Goal: Use online tool/utility: Utilize a website feature to perform a specific function

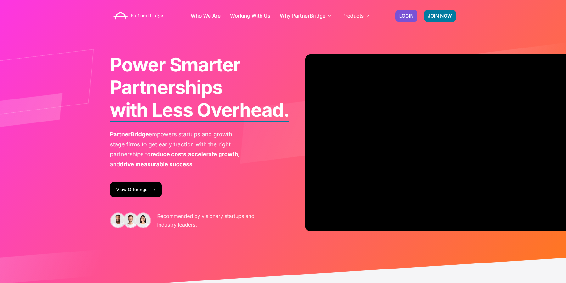
click at [407, 9] on div "JOIN NOW LOGIN" at bounding box center [425, 16] width 67 height 19
click at [407, 11] on link "LOGIN" at bounding box center [406, 16] width 22 height 12
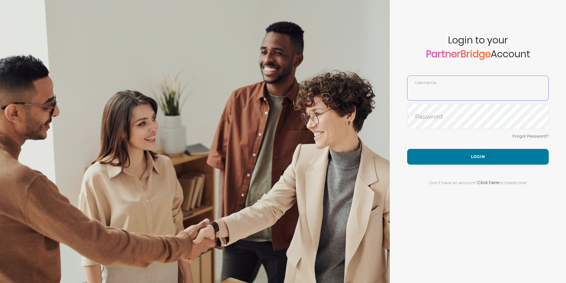
type input "DemoUser"
click at [435, 91] on input "DemoUser" at bounding box center [477, 92] width 141 height 15
click at [424, 142] on div "Forgot Password?" at bounding box center [478, 140] width 142 height 17
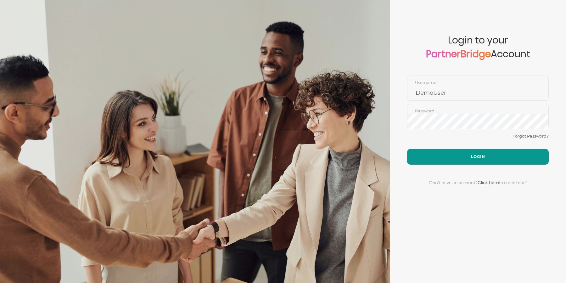
drag, startPoint x: 431, startPoint y: 154, endPoint x: 420, endPoint y: 152, distance: 10.8
click at [431, 154] on button "Login" at bounding box center [478, 157] width 142 height 16
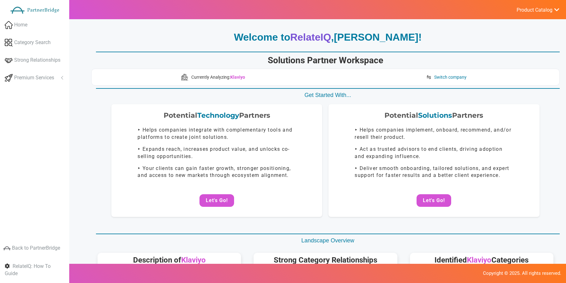
click at [437, 202] on button "Let's Go!" at bounding box center [433, 200] width 35 height 13
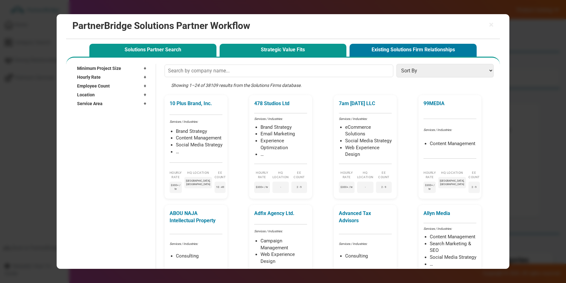
click at [282, 51] on button "Strategic Value Fits" at bounding box center [282, 50] width 127 height 13
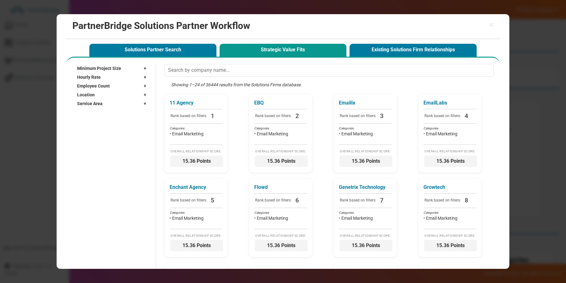
click at [131, 93] on div "Location +" at bounding box center [113, 94] width 72 height 9
drag, startPoint x: 96, startPoint y: 99, endPoint x: 101, endPoint y: 101, distance: 5.1
click at [98, 100] on input "text" at bounding box center [109, 103] width 64 height 9
type input "Bost"
click at [81, 121] on input "Boston, MA" at bounding box center [82, 123] width 4 height 4
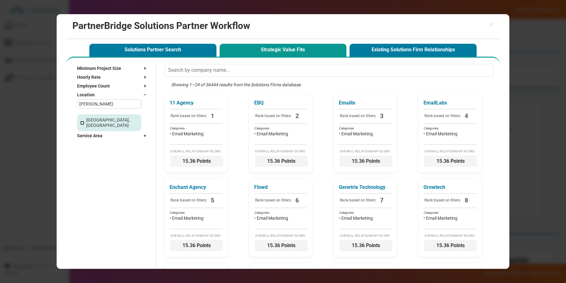
checkbox input "true"
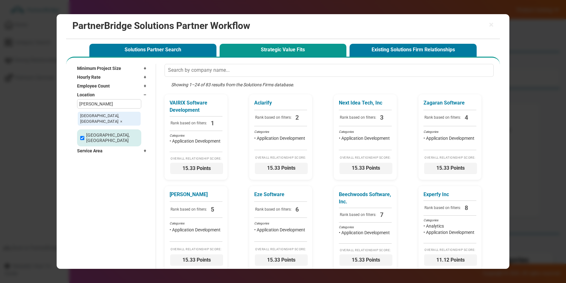
click at [85, 119] on div "Boston, MA ×" at bounding box center [109, 118] width 64 height 15
click at [137, 93] on div "Location –" at bounding box center [113, 94] width 72 height 9
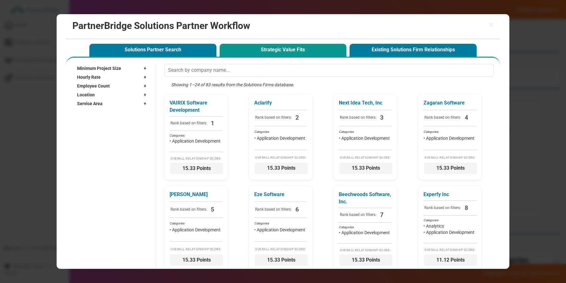
click at [120, 101] on div "Service Area +" at bounding box center [113, 103] width 72 height 9
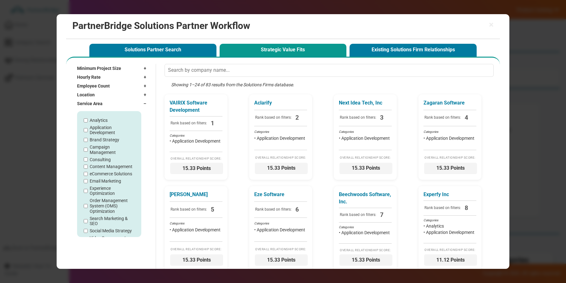
click at [100, 209] on label "Order Management System (OMS) Optimization" at bounding box center [112, 206] width 45 height 16
click at [88, 208] on input "Order Management System (OMS) Optimization" at bounding box center [86, 206] width 4 height 4
checkbox input "true"
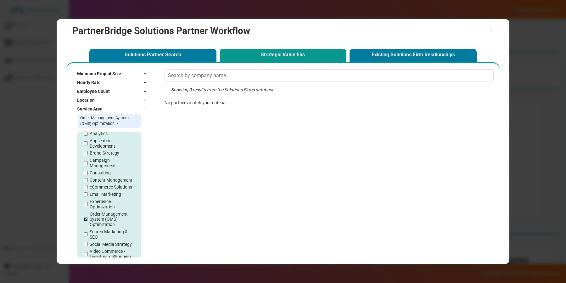
scroll to position [12, 0]
click at [92, 179] on div "Analytics Application Development Brand Strategy Campaign Management Consulting…" at bounding box center [109, 194] width 51 height 136
click at [93, 181] on label "eCommerce Solutions" at bounding box center [111, 181] width 42 height 5
click at [88, 181] on input "eCommerce Solutions" at bounding box center [86, 182] width 4 height 4
checkbox input "true"
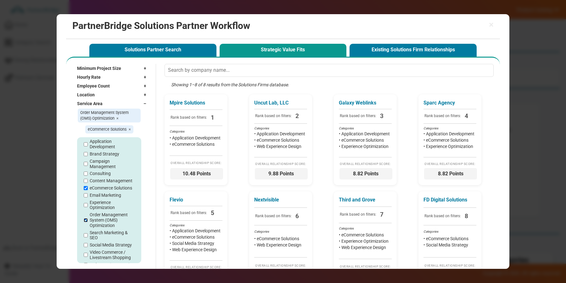
click at [85, 220] on input "Order Management System (OMS) Optimization" at bounding box center [86, 220] width 4 height 4
checkbox input "false"
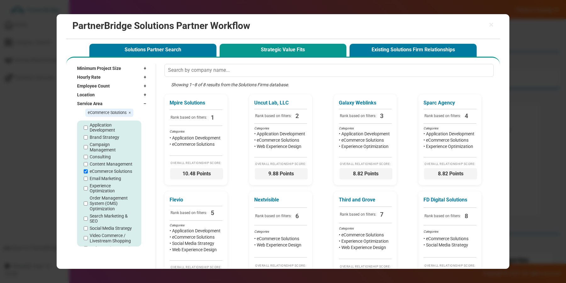
drag, startPoint x: 234, startPoint y: 145, endPoint x: 240, endPoint y: 136, distance: 11.3
click at [234, 144] on div "Mpire Solutions Rank based on filters: 1 Categories • Application Development •…" at bounding box center [330, 191] width 332 height 194
click at [202, 177] on span "10.48 Points" at bounding box center [197, 174] width 53 height 11
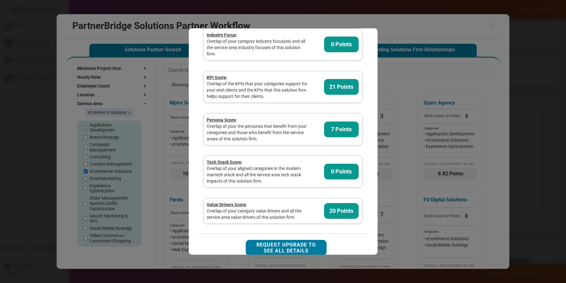
scroll to position [154, 0]
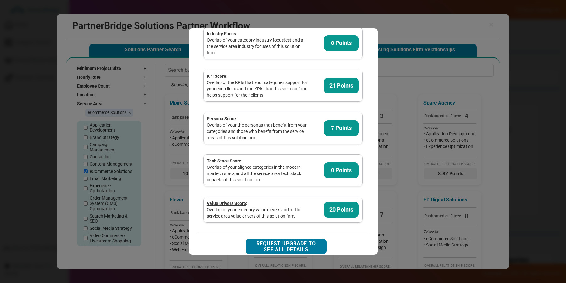
click at [255, 219] on div "Overlap of your category value drivers and all the service area value drivers o…" at bounding box center [258, 212] width 102 height 13
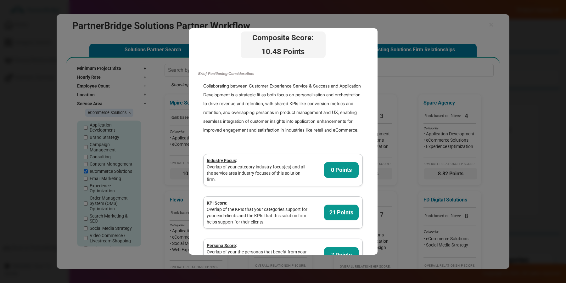
scroll to position [27, 0]
click at [286, 50] on span "10.48 Points" at bounding box center [283, 52] width 83 height 11
click at [286, 49] on span "10.48 Points" at bounding box center [283, 52] width 83 height 11
click at [281, 105] on div "Collaborating between Customer Experience Service & Success and Application Dev…" at bounding box center [283, 108] width 170 height 63
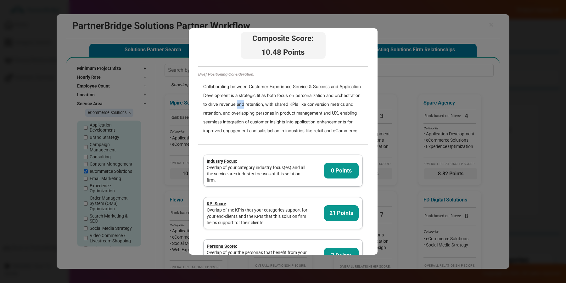
click at [281, 105] on div "Collaborating between Customer Experience Service & Success and Application Dev…" at bounding box center [283, 108] width 170 height 63
click at [224, 79] on div "Collaborating between Customer Experience Service & Success and Application Dev…" at bounding box center [283, 108] width 170 height 63
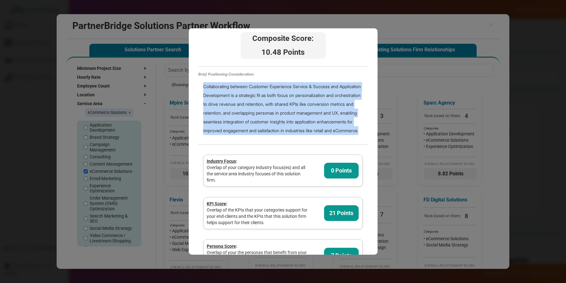
drag, startPoint x: 224, startPoint y: 79, endPoint x: 299, endPoint y: 149, distance: 102.4
click at [299, 149] on div "Composite Score: 10.48 Points Brief Positioning Consideration: Collaborating be…" at bounding box center [283, 192] width 170 height 326
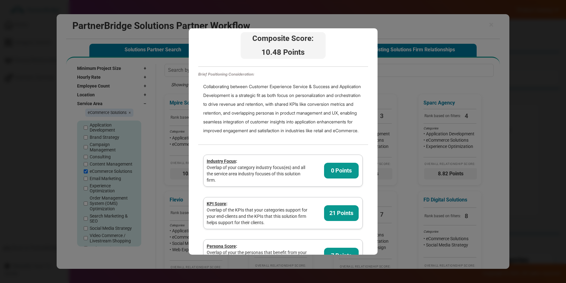
drag, startPoint x: 298, startPoint y: 149, endPoint x: 286, endPoint y: 139, distance: 16.4
click at [298, 148] on div "Composite Score: 10.48 Points Brief Positioning Consideration: Collaborating be…" at bounding box center [283, 192] width 170 height 326
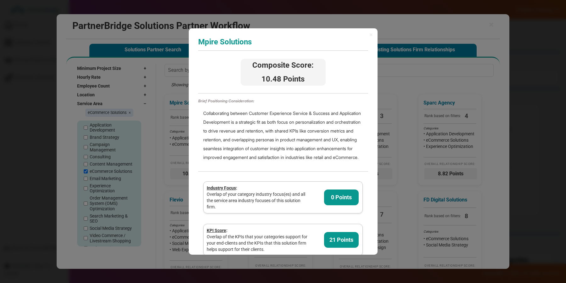
click at [232, 41] on h3 "Mpire Solutions" at bounding box center [283, 42] width 170 height 8
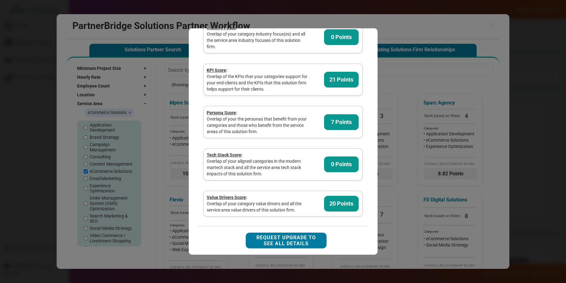
scroll to position [156, 0]
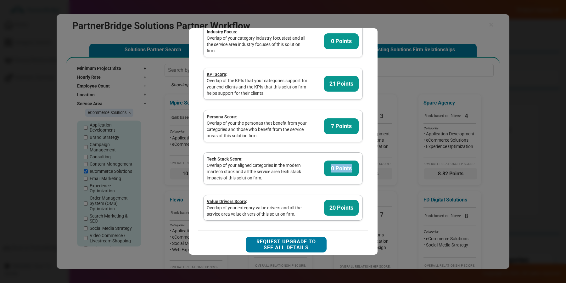
drag, startPoint x: 332, startPoint y: 176, endPoint x: 363, endPoint y: 179, distance: 31.5
click at [363, 179] on div "Tech Stack Score : Overlap of your aligned categories in the modern martech sta…" at bounding box center [283, 168] width 170 height 42
click at [346, 172] on div "0 Points" at bounding box center [341, 168] width 21 height 8
click at [247, 217] on div "Overlap of your category value drivers and all the service area value drivers o…" at bounding box center [258, 210] width 102 height 13
click at [230, 204] on u "Value Drivers Score" at bounding box center [226, 201] width 39 height 5
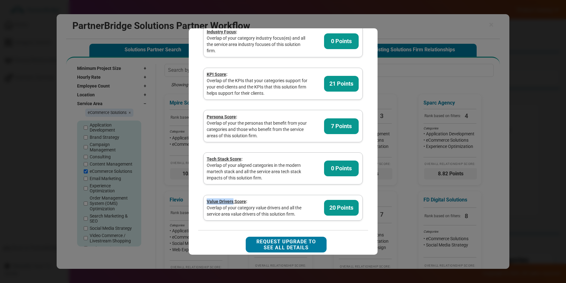
drag, startPoint x: 230, startPoint y: 212, endPoint x: 214, endPoint y: 209, distance: 16.3
click at [214, 204] on u "Value Drivers Score" at bounding box center [226, 201] width 39 height 5
drag, startPoint x: 214, startPoint y: 209, endPoint x: 229, endPoint y: 210, distance: 14.8
click at [229, 204] on u "Value Drivers Score" at bounding box center [226, 201] width 39 height 5
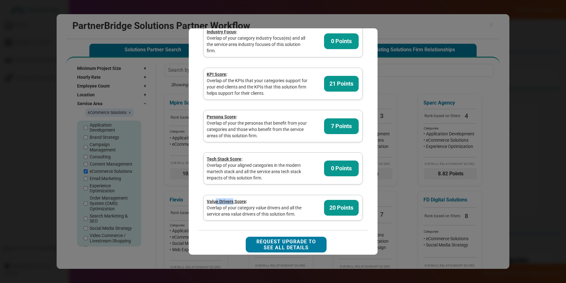
click at [229, 204] on u "Value Drivers Score" at bounding box center [226, 201] width 39 height 5
drag, startPoint x: 229, startPoint y: 210, endPoint x: 208, endPoint y: 208, distance: 20.5
click at [207, 204] on u "Value Drivers Score" at bounding box center [226, 201] width 39 height 5
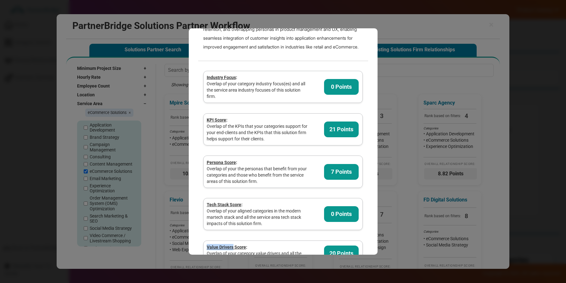
scroll to position [108, 0]
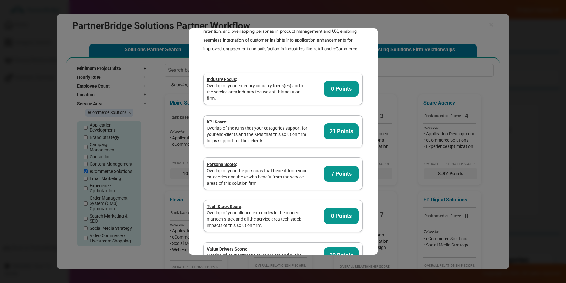
click at [238, 82] on div "Industry Focus :" at bounding box center [258, 79] width 102 height 6
click at [221, 82] on u "Industry Focus" at bounding box center [221, 79] width 29 height 5
click at [222, 82] on u "Industry Focus" at bounding box center [221, 79] width 29 height 5
click at [279, 123] on div "KPI Score : Overlap of the KPIs that your categories support for your end-clien…" at bounding box center [283, 131] width 170 height 42
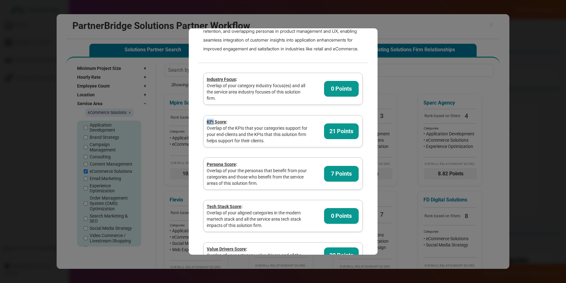
click at [278, 123] on div "KPI Score : Overlap of the KPIs that your categories support for your end-clien…" at bounding box center [283, 131] width 170 height 42
click at [280, 125] on div "KPI Score :" at bounding box center [258, 122] width 102 height 6
click at [273, 178] on div "Overlap of your the personas that benefit from your categories and those who be…" at bounding box center [258, 176] width 102 height 19
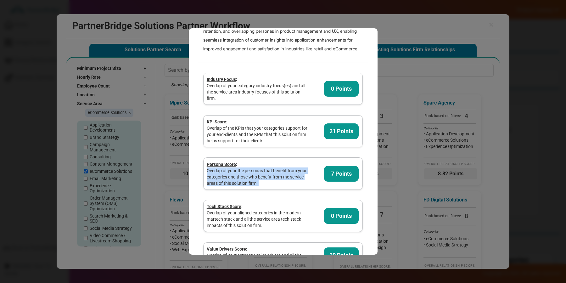
click at [273, 178] on div "Overlap of your the personas that benefit from your categories and those who be…" at bounding box center [258, 176] width 102 height 19
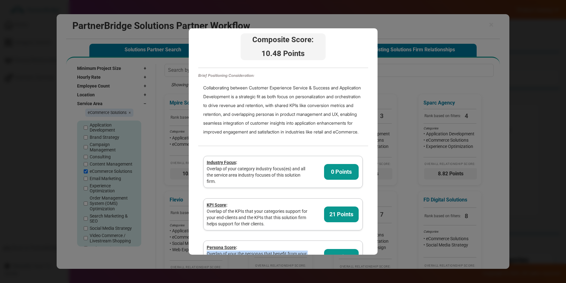
scroll to position [24, 0]
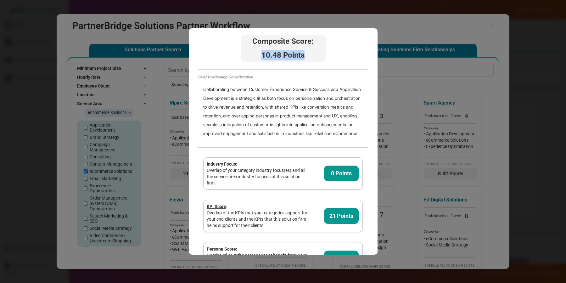
drag, startPoint x: 265, startPoint y: 50, endPoint x: 308, endPoint y: 53, distance: 42.9
click at [308, 53] on span "10.48 Points" at bounding box center [283, 55] width 83 height 11
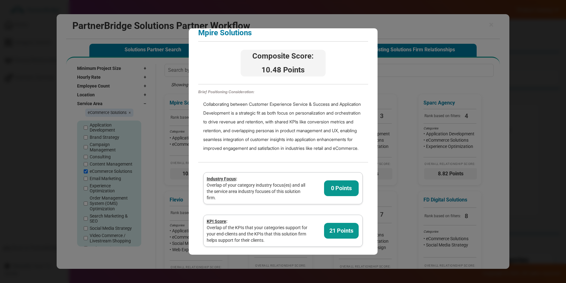
scroll to position [0, 0]
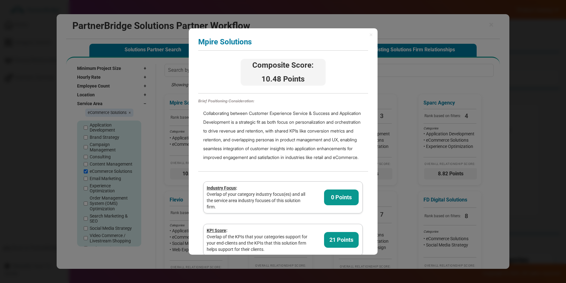
click at [365, 34] on div "× Mpire Solutions Analyzing partner score... Composite Score: 10.48 Points Brie…" at bounding box center [283, 141] width 189 height 226
click at [368, 34] on div "× Mpire Solutions Analyzing partner score... Composite Score: 10.48 Points Brie…" at bounding box center [283, 141] width 189 height 226
click at [369, 34] on span "×" at bounding box center [370, 34] width 3 height 6
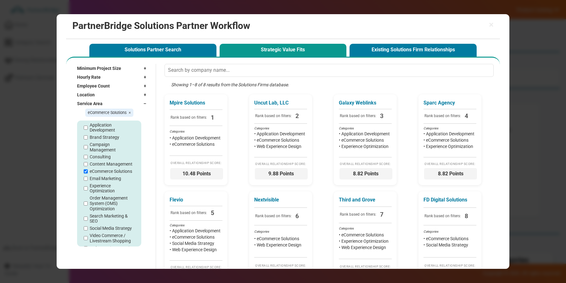
click at [380, 75] on input "text" at bounding box center [328, 70] width 329 height 13
click at [379, 84] on div "Showing 1–8 of 8 results from the Solutions Firms database." at bounding box center [330, 87] width 332 height 13
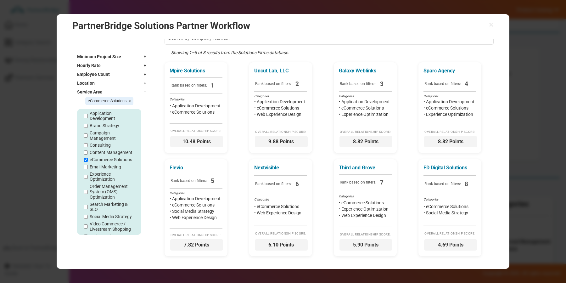
scroll to position [57, 0]
click at [318, 154] on div "Mpire Solutions Rank based on filters: 1 Categories • Application Development •…" at bounding box center [330, 159] width 332 height 194
click at [131, 101] on span "eCommerce Solutions ×" at bounding box center [109, 101] width 48 height 8
click at [130, 100] on span "×" at bounding box center [130, 100] width 2 height 5
checkbox input "false"
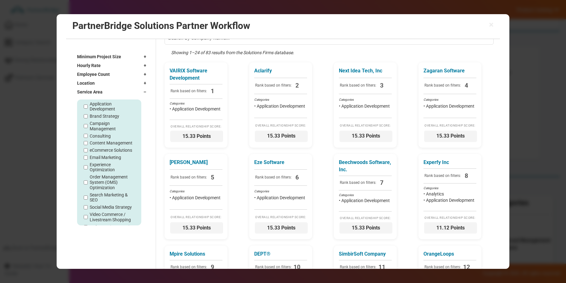
click at [501, 30] on div "× PartnerBridge Solutions Partner Workflow Solutions Partner Search Strategic V…" at bounding box center [283, 141] width 453 height 254
drag, startPoint x: 497, startPoint y: 25, endPoint x: 482, endPoint y: 21, distance: 15.3
click at [494, 24] on div "× PartnerBridge Solutions Partner Workflow" at bounding box center [283, 26] width 434 height 25
click at [482, 21] on h2 "PartnerBridge Solutions Partner Workflow" at bounding box center [282, 25] width 421 height 10
drag, startPoint x: 489, startPoint y: 21, endPoint x: 497, endPoint y: 19, distance: 8.8
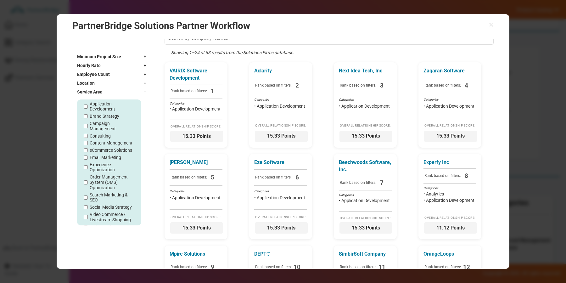
click at [489, 21] on span "×" at bounding box center [491, 24] width 5 height 9
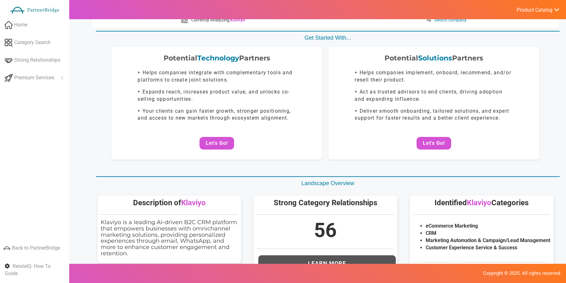
click at [524, 9] on span "Product Catalog" at bounding box center [534, 10] width 36 height 6
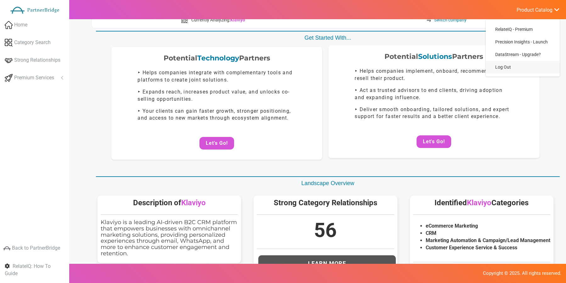
click at [499, 67] on link "Log Out" at bounding box center [523, 67] width 74 height 13
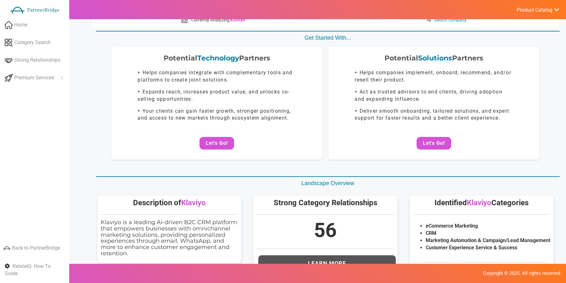
scroll to position [58, 0]
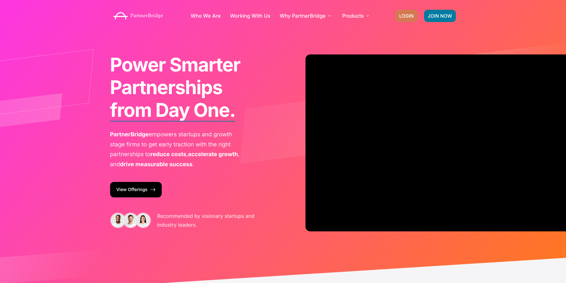
click at [416, 19] on link "LOGIN" at bounding box center [406, 16] width 22 height 12
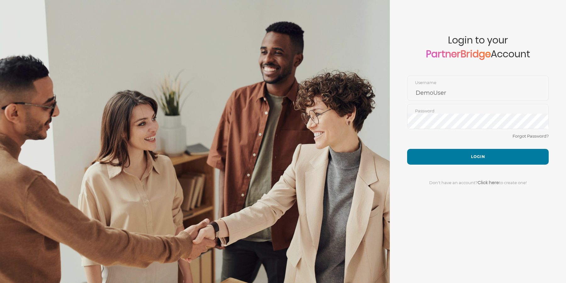
click at [411, 17] on form "Account created successfully! Please enter your username and password below to …" at bounding box center [478, 141] width 176 height 283
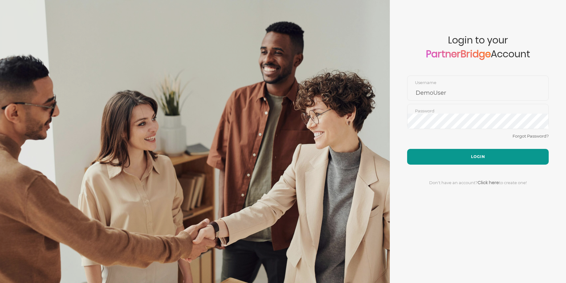
click at [469, 155] on button "Login" at bounding box center [478, 157] width 142 height 16
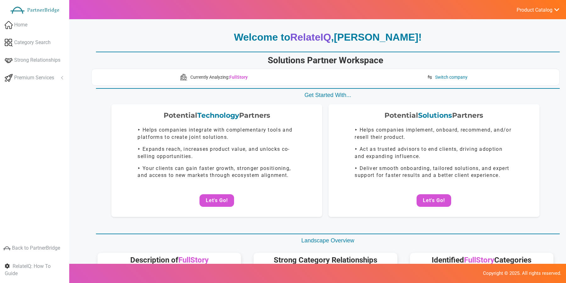
click at [443, 224] on div "Potential Technology Partners ‣ Helps companies integrate with complementary to…" at bounding box center [325, 167] width 468 height 127
click at [432, 201] on button "Let's Go!" at bounding box center [433, 198] width 35 height 13
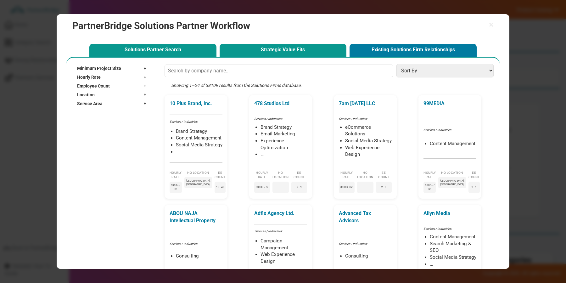
click at [313, 48] on button "Strategic Value Fits" at bounding box center [282, 50] width 127 height 13
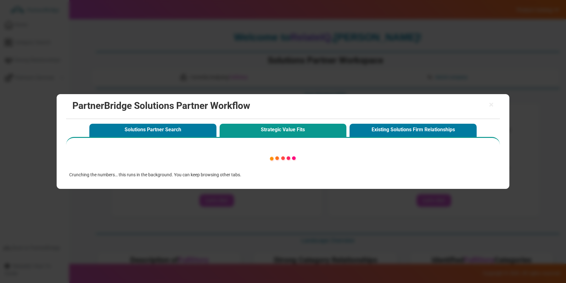
click at [346, 81] on div "× PartnerBridge Solutions Partner Workflow Solutions Partner Search Strategic V…" at bounding box center [283, 141] width 566 height 283
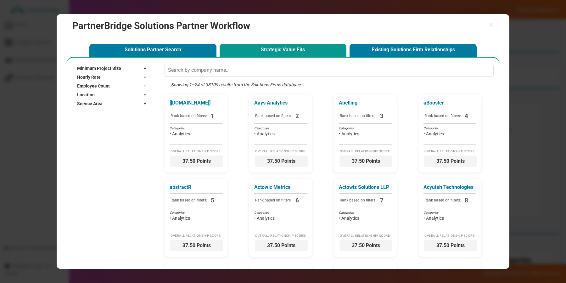
click at [122, 99] on div "Service Area +" at bounding box center [113, 103] width 72 height 9
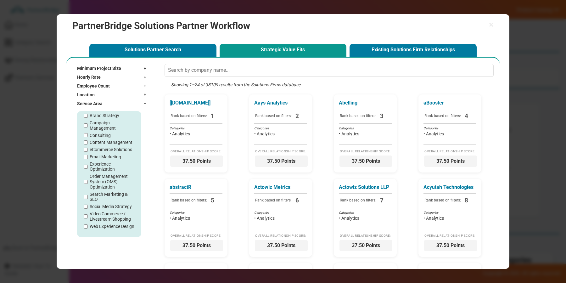
scroll to position [29, 0]
click at [104, 174] on label "Order Management System (OMS) Optimization" at bounding box center [112, 182] width 45 height 16
click at [88, 180] on input "Order Management System (OMS) Optimization" at bounding box center [86, 182] width 4 height 4
checkbox input "true"
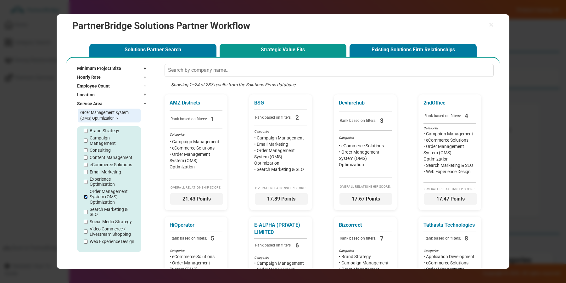
scroll to position [19, 0]
click at [97, 139] on label "Brand Strategy" at bounding box center [105, 136] width 30 height 5
click at [88, 138] on input "Brand Strategy" at bounding box center [86, 136] width 4 height 4
checkbox input "true"
click at [97, 132] on label "Application Development" at bounding box center [112, 126] width 45 height 11
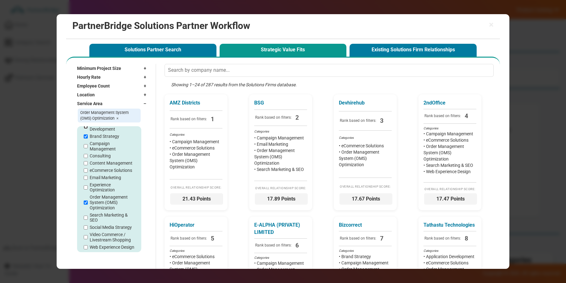
click at [88, 129] on input "Application Development" at bounding box center [86, 127] width 4 height 4
checkbox input "true"
click at [98, 119] on label "Analytics" at bounding box center [99, 116] width 18 height 5
click at [88, 119] on input "Analytics" at bounding box center [86, 117] width 4 height 4
checkbox input "true"
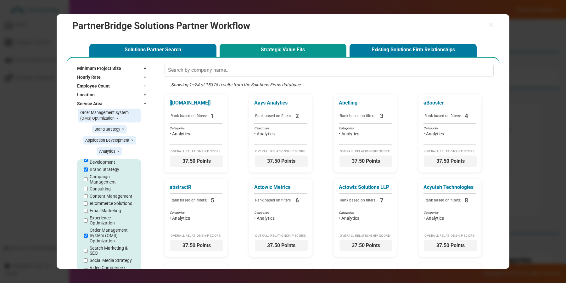
scroll to position [0, 0]
click at [86, 183] on div "Application Development" at bounding box center [109, 178] width 51 height 11
click at [86, 178] on input "Application Development" at bounding box center [86, 178] width 4 height 4
checkbox input "false"
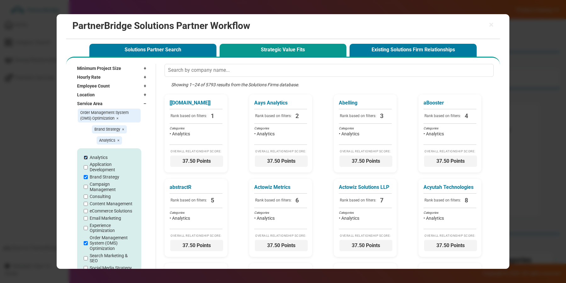
drag, startPoint x: 85, startPoint y: 159, endPoint x: 85, endPoint y: 163, distance: 3.8
click at [85, 159] on input "Analytics" at bounding box center [86, 157] width 4 height 4
checkbox input "false"
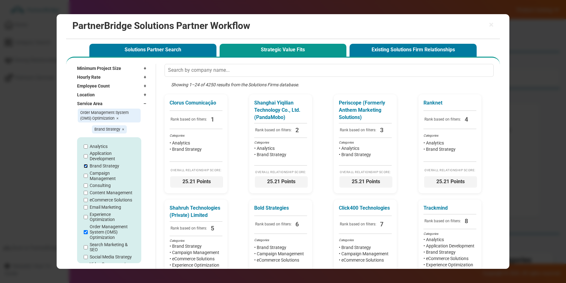
click at [85, 165] on input "Brand Strategy" at bounding box center [86, 166] width 4 height 4
checkbox input "false"
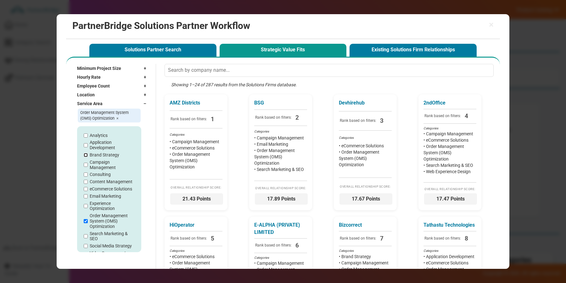
scroll to position [0, 0]
click at [86, 173] on input "Consulting" at bounding box center [86, 174] width 4 height 4
checkbox input "true"
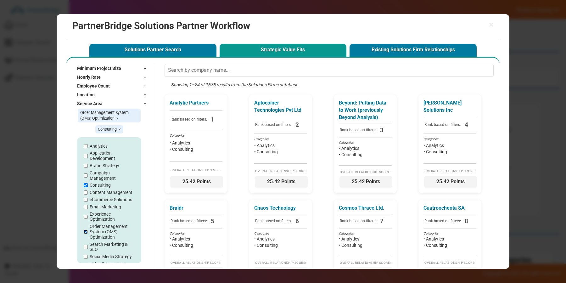
scroll to position [0, 0]
click at [86, 233] on input "Order Management System (OMS) Optimization" at bounding box center [86, 232] width 4 height 4
checkbox input "false"
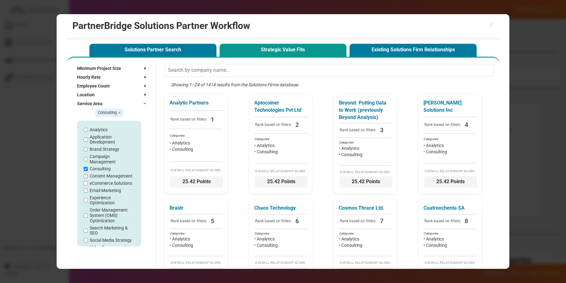
click at [210, 83] on div "Showing 1–24 of 1414 results from the Solutions Firms database." at bounding box center [330, 87] width 332 height 13
click at [210, 82] on div "Showing 1–24 of 1414 results from the Solutions Firms database." at bounding box center [330, 87] width 332 height 13
click at [129, 92] on div "Location +" at bounding box center [113, 94] width 72 height 9
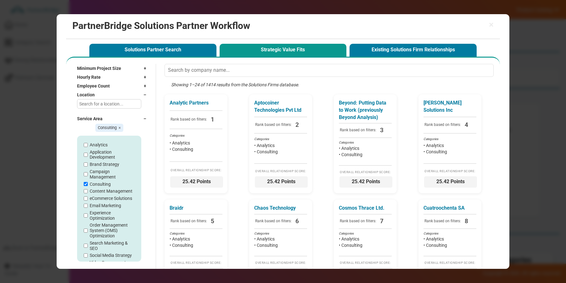
click at [122, 100] on input "text" at bounding box center [109, 103] width 64 height 9
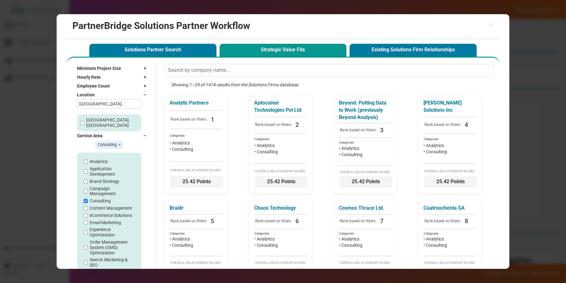
type input "Boston"
click at [99, 114] on div "Boston, MA" at bounding box center [109, 122] width 64 height 17
click at [97, 118] on label "Boston, MA" at bounding box center [112, 122] width 52 height 11
click at [84, 121] on input "Boston, MA" at bounding box center [82, 123] width 4 height 4
checkbox input "true"
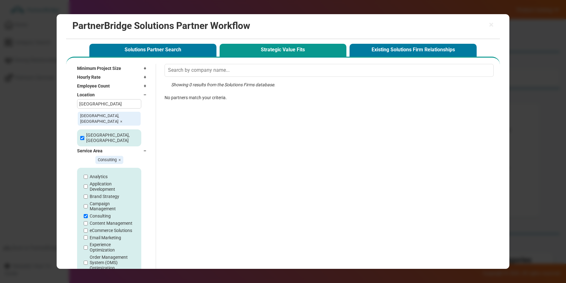
click at [147, 92] on span "–" at bounding box center [146, 95] width 6 height 6
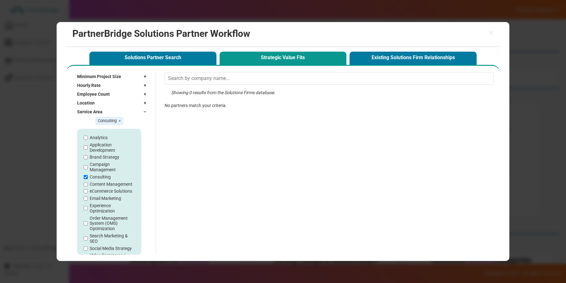
click at [98, 218] on label "Order Management System (OMS) Optimization" at bounding box center [112, 223] width 45 height 16
click at [88, 221] on input "Order Management System (OMS) Optimization" at bounding box center [86, 223] width 4 height 4
checkbox input "true"
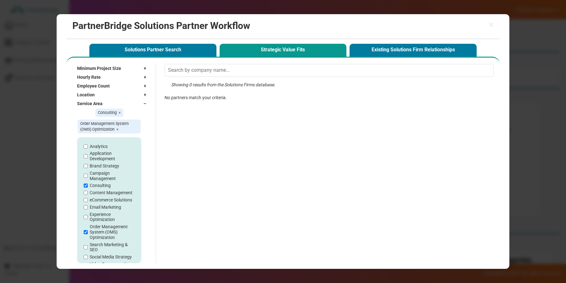
drag, startPoint x: 102, startPoint y: 188, endPoint x: 103, endPoint y: 183, distance: 5.4
click at [103, 187] on div "Analytics Application Development Brand Strategy Campaign Management Consulting…" at bounding box center [109, 212] width 51 height 136
click at [103, 181] on div "Analytics Application Development Brand Strategy Campaign Management Consulting…" at bounding box center [109, 212] width 51 height 136
click at [120, 113] on span "×" at bounding box center [120, 112] width 2 height 5
checkbox input "false"
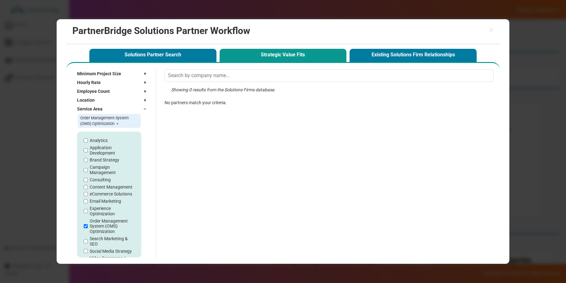
click at [117, 125] on span "×" at bounding box center [117, 123] width 2 height 5
checkbox input "false"
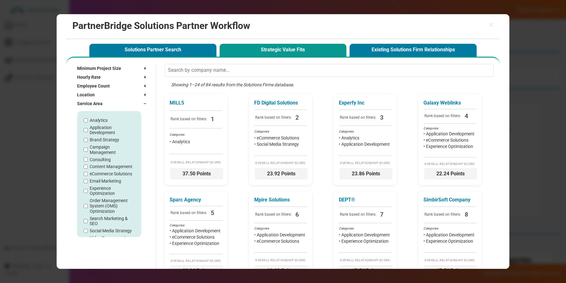
click at [99, 158] on label "Consulting" at bounding box center [100, 159] width 21 height 5
click at [88, 158] on input "Consulting" at bounding box center [86, 159] width 4 height 4
checkbox input "true"
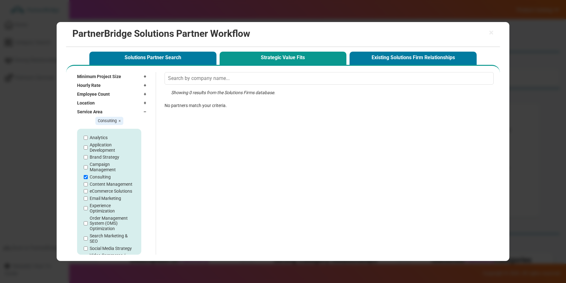
click at [123, 102] on div "Location +" at bounding box center [113, 102] width 72 height 9
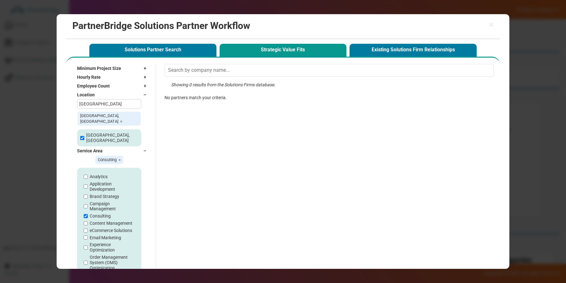
click at [120, 119] on span "×" at bounding box center [121, 121] width 2 height 5
checkbox input "false"
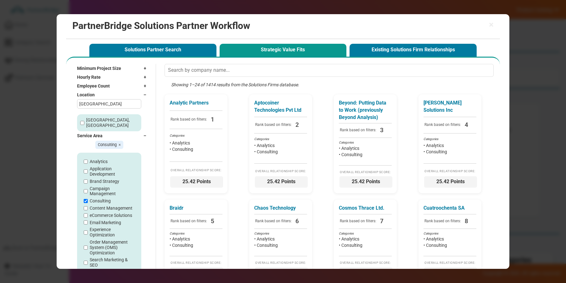
click at [116, 107] on input "Boston" at bounding box center [109, 103] width 64 height 9
click at [116, 106] on input "Boston" at bounding box center [109, 103] width 64 height 9
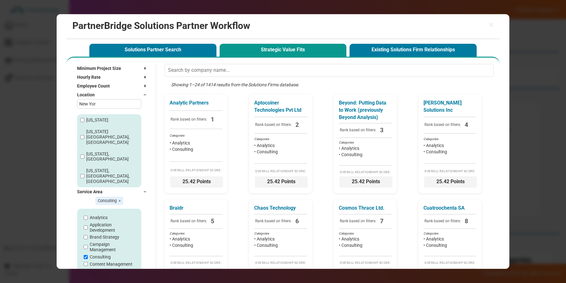
type input "New Yor"
click at [109, 125] on div "New York" at bounding box center [109, 120] width 64 height 12
click at [109, 130] on label "New York City, NY" at bounding box center [112, 137] width 52 height 16
click at [84, 135] on input "New York City, NY" at bounding box center [82, 137] width 4 height 4
checkbox input "true"
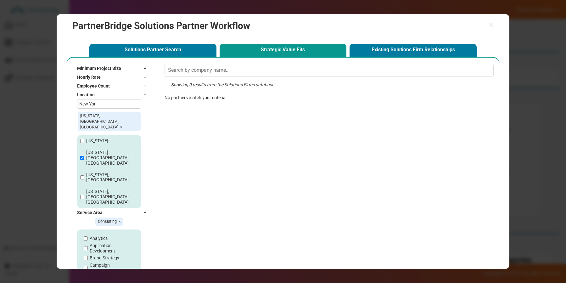
click at [96, 138] on label "New York" at bounding box center [97, 140] width 22 height 5
click at [84, 139] on input "New York" at bounding box center [82, 141] width 4 height 4
checkbox input "true"
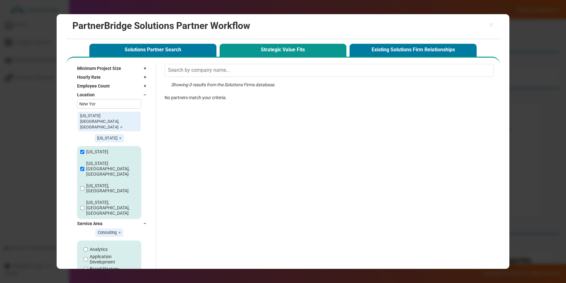
click at [99, 183] on label "New York, NY" at bounding box center [112, 188] width 52 height 11
click at [84, 186] on input "New York, NY" at bounding box center [82, 188] width 4 height 4
checkbox input "true"
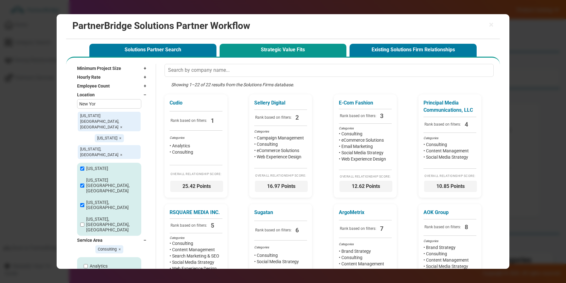
click at [99, 216] on label "New York, NY, NY" at bounding box center [112, 224] width 52 height 16
click at [84, 222] on input "New York, NY, NY" at bounding box center [82, 224] width 4 height 4
checkbox input "true"
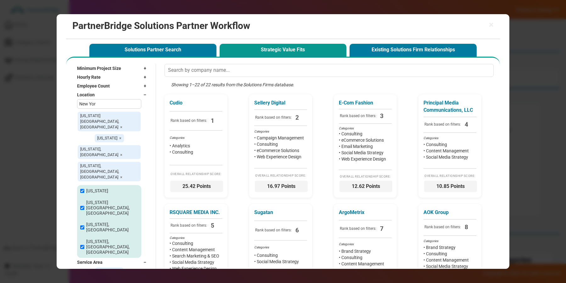
click at [146, 96] on span "–" at bounding box center [146, 95] width 6 height 6
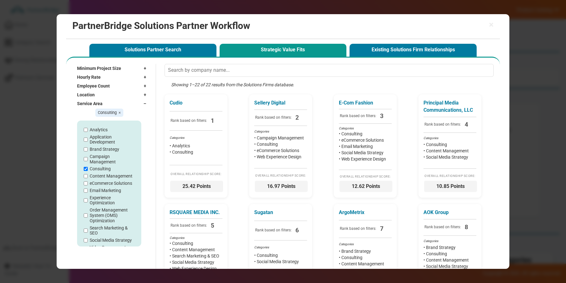
drag, startPoint x: 118, startPoint y: 111, endPoint x: 121, endPoint y: 108, distance: 3.8
click at [119, 112] on span "×" at bounding box center [120, 112] width 2 height 5
checkbox input "false"
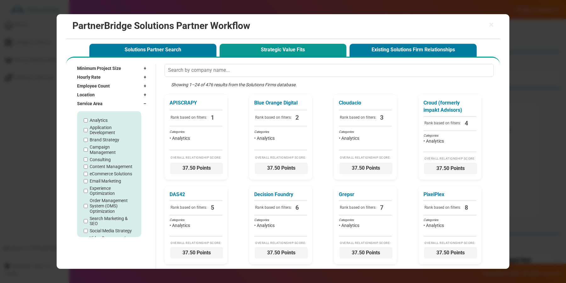
click at [129, 96] on div "Location +" at bounding box center [113, 94] width 72 height 9
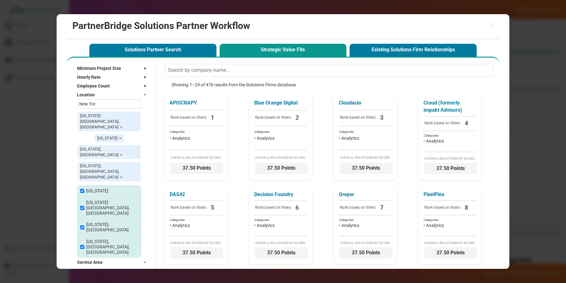
click at [122, 125] on span "×" at bounding box center [121, 127] width 2 height 5
checkbox input "false"
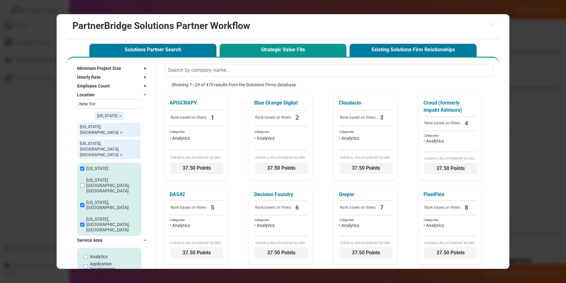
drag, startPoint x: 136, startPoint y: 116, endPoint x: 126, endPoint y: 115, distance: 9.5
click at [122, 130] on span "×" at bounding box center [121, 132] width 2 height 5
checkbox input "false"
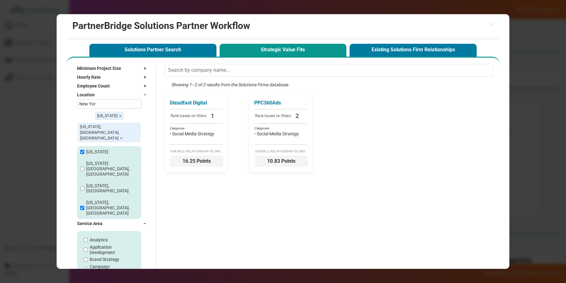
click at [119, 115] on span "×" at bounding box center [120, 115] width 2 height 5
checkbox input "false"
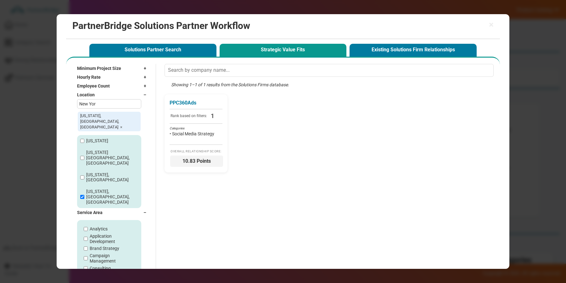
drag, startPoint x: 124, startPoint y: 115, endPoint x: 155, endPoint y: 107, distance: 32.0
click at [122, 125] on span "×" at bounding box center [121, 127] width 2 height 5
checkbox input "false"
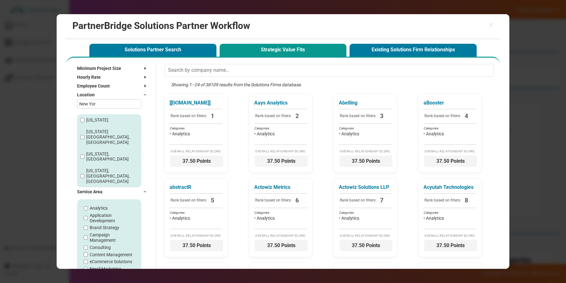
click at [250, 69] on input "text" at bounding box center [328, 70] width 329 height 13
type input "P"
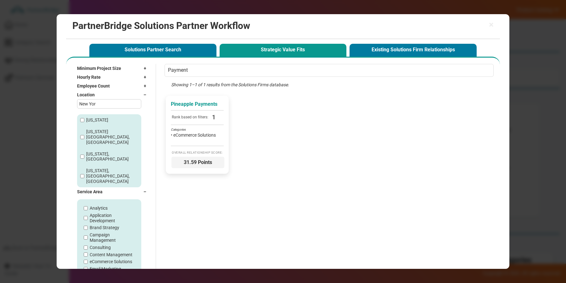
type input "Payment"
click at [186, 106] on p "Pineapple Payments" at bounding box center [197, 104] width 53 height 7
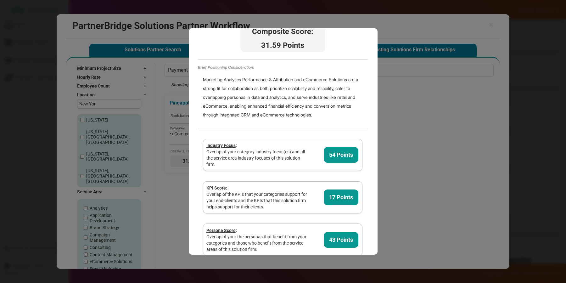
scroll to position [0, 0]
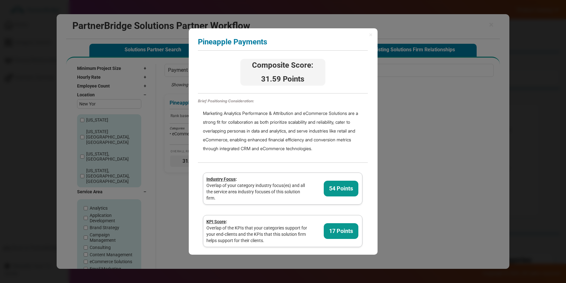
click at [373, 35] on div "× Pineapple Payments Analyzing partner score... Composite Score: 31.59 Points B…" at bounding box center [283, 141] width 189 height 226
click at [239, 47] on div "Pineapple Payments" at bounding box center [283, 44] width 170 height 13
click at [239, 43] on h3 "Pineapple Payments" at bounding box center [283, 42] width 170 height 8
drag, startPoint x: 434, startPoint y: 28, endPoint x: 437, endPoint y: 28, distance: 3.2
click at [434, 28] on div "× Pineapple Payments Analyzing partner score... Composite Score: 31.59 Points B…" at bounding box center [283, 141] width 566 height 283
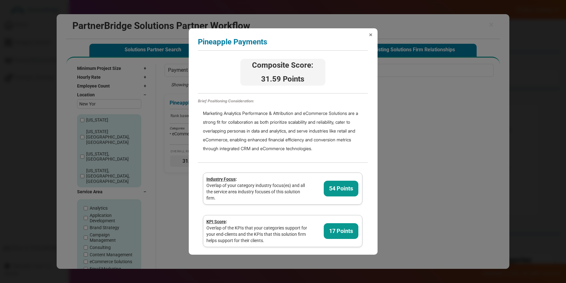
drag, startPoint x: 365, startPoint y: 34, endPoint x: 369, endPoint y: 34, distance: 4.1
click at [366, 34] on div "× Pineapple Payments Analyzing partner score... Composite Score: 31.59 Points B…" at bounding box center [283, 141] width 189 height 226
click at [369, 34] on span "×" at bounding box center [370, 34] width 3 height 6
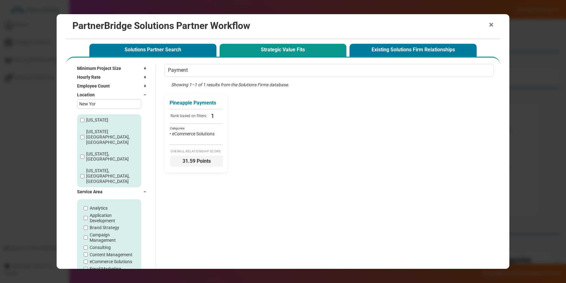
click at [492, 24] on span "×" at bounding box center [491, 24] width 5 height 9
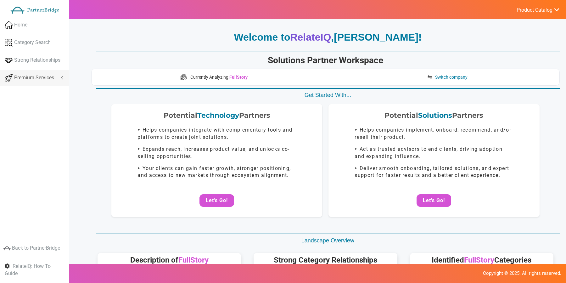
click at [42, 71] on link "Premium Services" at bounding box center [34, 78] width 69 height 16
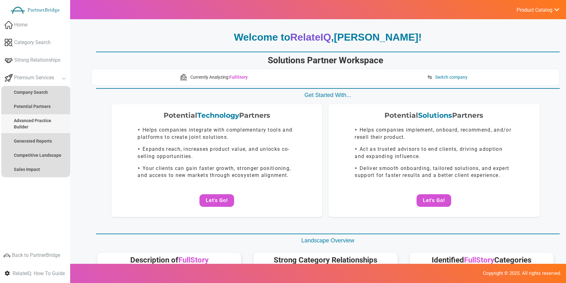
click at [40, 123] on link "Advanced Practice Builder" at bounding box center [35, 123] width 69 height 19
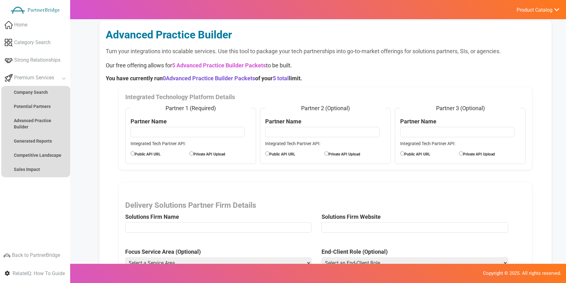
click at [207, 128] on input "text" at bounding box center [187, 132] width 114 height 10
type input "AB Tasty"
click at [148, 149] on fieldset "Partner 1 (Required) Partner Name AB Tasty Integrated Tech Partner API: Public …" at bounding box center [190, 134] width 131 height 60
click at [153, 155] on label "Public API URL" at bounding box center [159, 153] width 59 height 7
click at [135, 155] on input "Public API URL" at bounding box center [132, 153] width 4 height 4
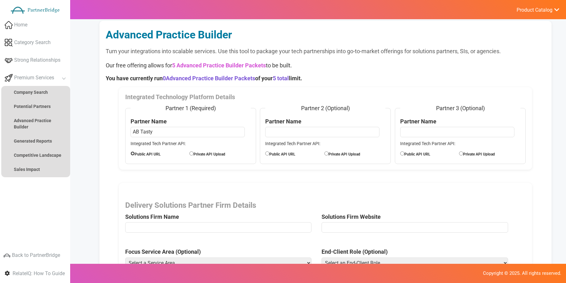
radio input "true"
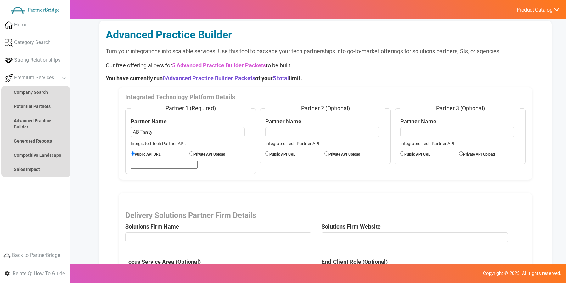
click at [153, 164] on input "url" at bounding box center [163, 164] width 67 height 8
click at [159, 129] on input "AB Tasty" at bounding box center [187, 132] width 114 height 10
click at [159, 128] on input "AB Tasty" at bounding box center [187, 132] width 114 height 10
type input "Segment (now Twilio Segment)"
click at [146, 160] on input "url" at bounding box center [163, 164] width 67 height 8
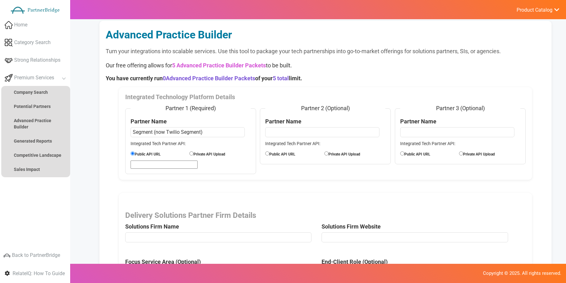
type input "https://segment.com/docs/api/public-api/"
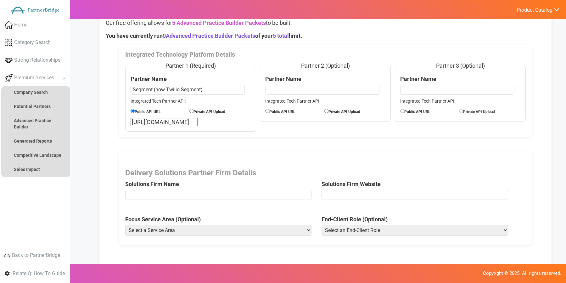
click at [267, 190] on input "text" at bounding box center [218, 195] width 186 height 10
type input "Pineapple Payments"
click at [345, 197] on input "url" at bounding box center [414, 195] width 186 height 10
paste input "https://pineapplepayments.com/"
type input "https://pineapplepayments.com/"
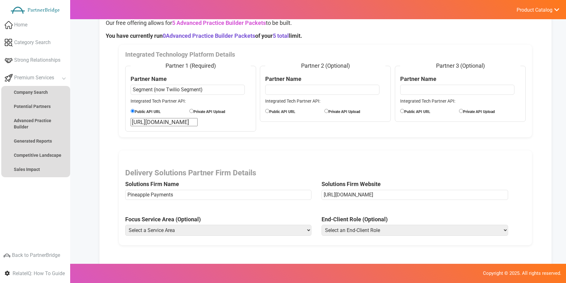
drag, startPoint x: 259, startPoint y: 222, endPoint x: 259, endPoint y: 226, distance: 4.4
click at [259, 222] on span "Focus Service Area (Optional) Select a Service Area Analytics Application Devel…" at bounding box center [223, 227] width 196 height 24
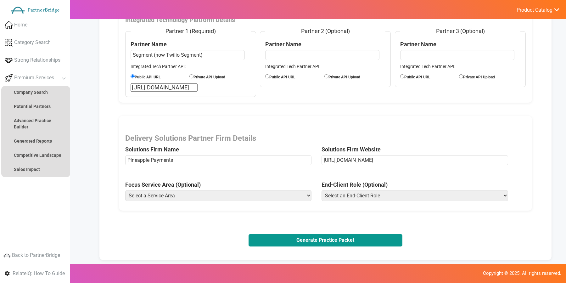
scroll to position [95, 0]
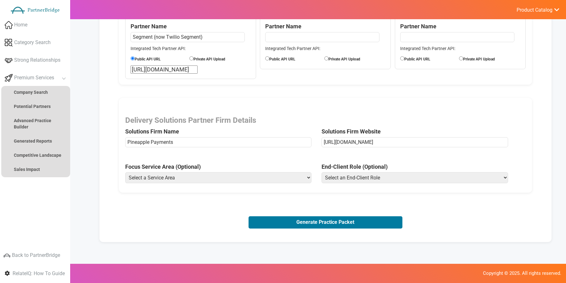
click at [245, 180] on select "Select a Service Area Analytics Application Development Brand Strategy Campaign…" at bounding box center [218, 177] width 186 height 11
click at [125, 172] on select "Select a Service Area Analytics Application Development Brand Strategy Campaign…" at bounding box center [218, 177] width 186 height 11
click at [247, 177] on select "Select a Service Area Analytics Application Development Brand Strategy Campaign…" at bounding box center [218, 177] width 186 height 11
select select "Order Management System (OMS) Optimization"
click at [125, 172] on select "Select a Service Area Analytics Application Development Brand Strategy Campaign…" at bounding box center [218, 177] width 186 height 11
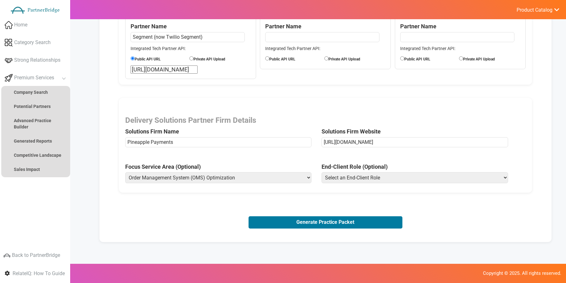
click at [383, 178] on select "Select an End-Client Role Chief Executive Officer (CEO) Chief Operating Officer…" at bounding box center [414, 177] width 186 height 11
select select "Chief Product Officer"
click at [321, 172] on select "Select an End-Client Role Chief Executive Officer (CEO) Chief Operating Officer…" at bounding box center [414, 177] width 186 height 11
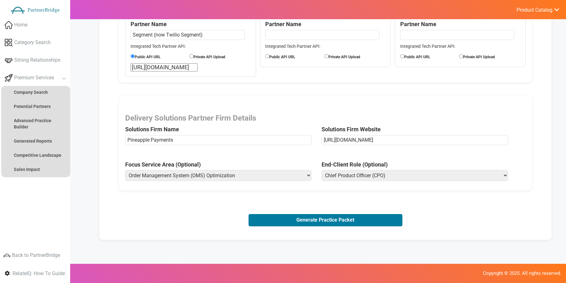
scroll to position [97, 0]
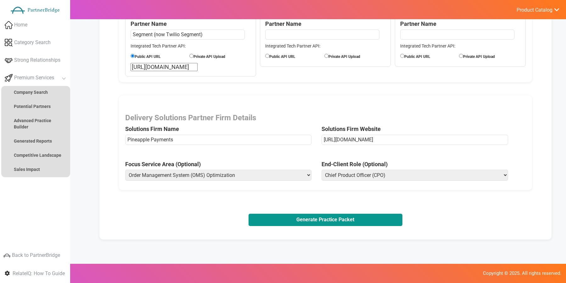
click at [325, 219] on button "Generate Practice Packet" at bounding box center [325, 220] width 154 height 12
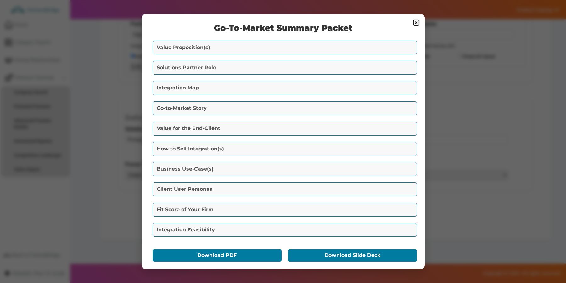
click at [268, 47] on button "Value Proposition(s)" at bounding box center [285, 48] width 264 height 14
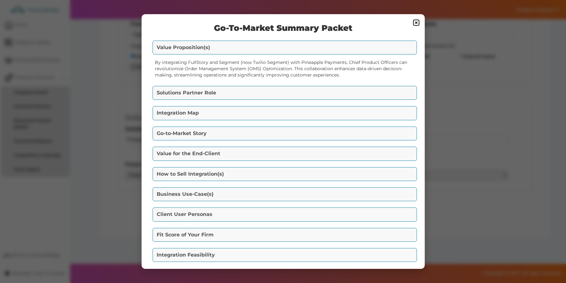
click at [191, 61] on div "By integrating FullStory and Segment (now Twilio Segment) with Pineapple Paymen…" at bounding box center [283, 68] width 264 height 25
drag, startPoint x: 191, startPoint y: 61, endPoint x: 279, endPoint y: 62, distance: 88.1
click at [279, 62] on div "By integrating FullStory and Segment (now Twilio Segment) with Pineapple Paymen…" at bounding box center [283, 68] width 264 height 25
click at [312, 62] on div "By integrating FullStory and Segment (now Twilio Segment) with Pineapple Paymen…" at bounding box center [283, 68] width 264 height 25
drag, startPoint x: 312, startPoint y: 62, endPoint x: 342, endPoint y: 62, distance: 29.6
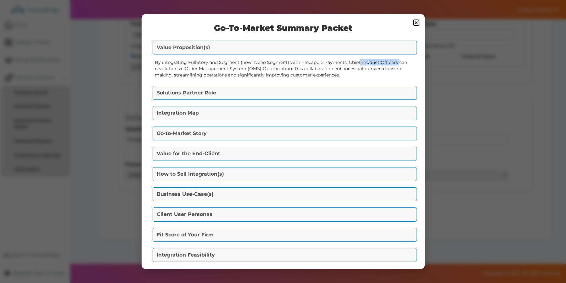
click at [342, 62] on div "By integrating FullStory and Segment (now Twilio Segment) with Pineapple Paymen…" at bounding box center [283, 68] width 264 height 25
click at [355, 63] on div "By integrating FullStory and Segment (now Twilio Segment) with Pineapple Paymen…" at bounding box center [283, 68] width 264 height 25
drag, startPoint x: 355, startPoint y: 63, endPoint x: 381, endPoint y: 61, distance: 26.1
click at [381, 61] on div "By integrating FullStory and Segment (now Twilio Segment) with Pineapple Paymen…" at bounding box center [283, 68] width 264 height 25
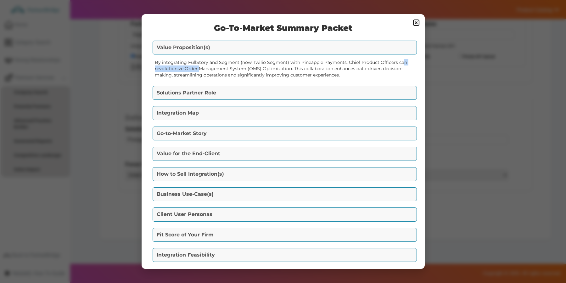
click at [380, 61] on div "By integrating FullStory and Segment (now Twilio Segment) with Pineapple Paymen…" at bounding box center [283, 68] width 264 height 25
click at [283, 89] on button "Solutions Partner Role" at bounding box center [285, 93] width 264 height 14
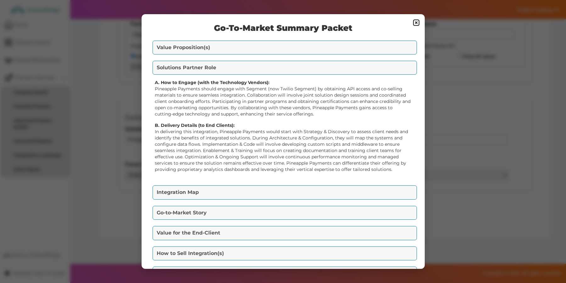
click at [177, 82] on strong "A. How to Engage (with the Technology Vendors):" at bounding box center [212, 83] width 115 height 6
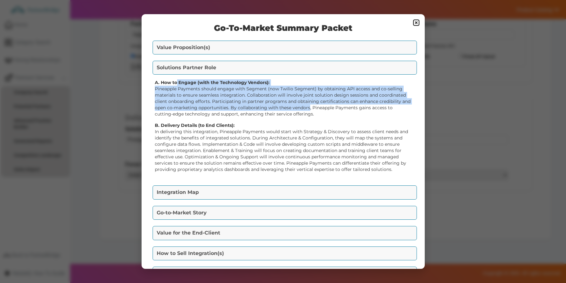
drag, startPoint x: 177, startPoint y: 82, endPoint x: 297, endPoint y: 109, distance: 123.4
click at [297, 109] on div "A. How to Engage (with the Technology Vendors): Pineapple Payments should engag…" at bounding box center [283, 98] width 257 height 38
click at [297, 109] on p "Pineapple Payments should engage with Segment (now Twilio Segment) by obtaining…" at bounding box center [283, 101] width 257 height 31
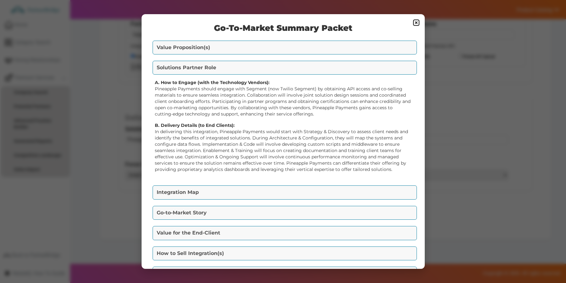
click at [172, 126] on strong "B. Delivery Details (to End Clients):" at bounding box center [195, 125] width 80 height 6
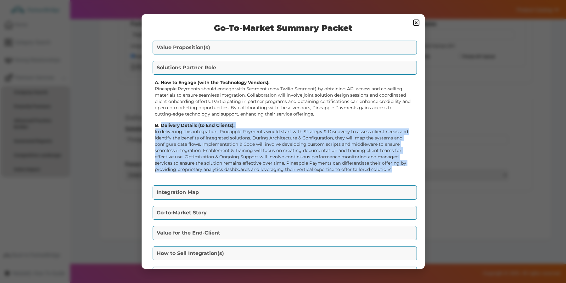
drag, startPoint x: 172, startPoint y: 126, endPoint x: 393, endPoint y: 168, distance: 224.9
click at [393, 168] on div "B. Delivery Details (to End Clients): In delivering this integration, Pineapple…" at bounding box center [283, 147] width 257 height 50
click at [338, 192] on button "Integration Map" at bounding box center [285, 192] width 264 height 14
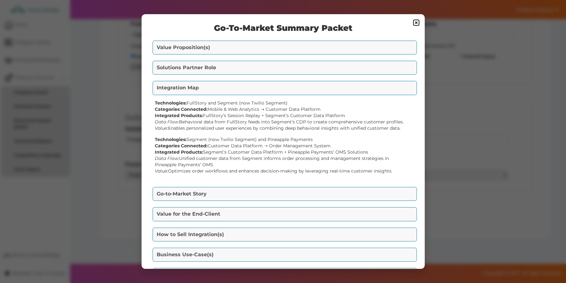
click at [250, 188] on button "Go-to-Market Story" at bounding box center [285, 194] width 264 height 14
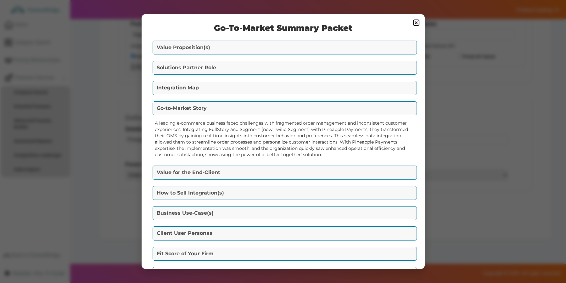
click at [238, 169] on button "Value for the End-Client" at bounding box center [285, 172] width 264 height 14
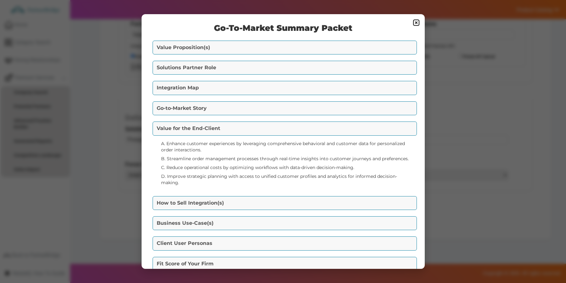
click at [180, 142] on li "A. Enhance customer experiences by leveraging comprehensive behavioral and cust…" at bounding box center [286, 146] width 250 height 13
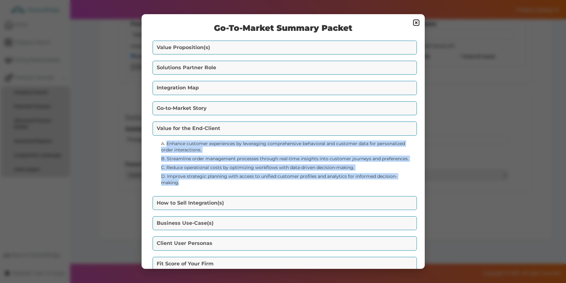
drag, startPoint x: 180, startPoint y: 142, endPoint x: 322, endPoint y: 186, distance: 148.5
click at [322, 186] on div "A. Enhance customer experiences by leveraging comprehensive behavioral and cust…" at bounding box center [283, 164] width 264 height 54
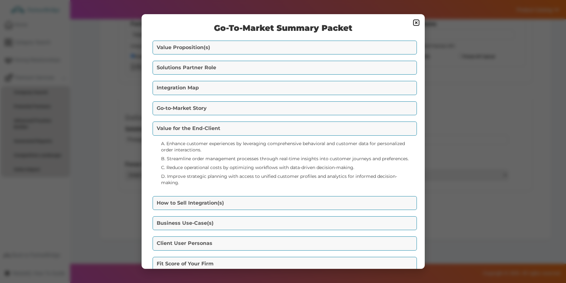
drag, startPoint x: 322, startPoint y: 186, endPoint x: 291, endPoint y: 186, distance: 30.8
click at [322, 186] on div "A. Enhance customer experiences by leveraging comprehensive behavioral and cust…" at bounding box center [283, 164] width 264 height 54
click at [267, 194] on div "How to Sell Integration(s) Marketing One-Liners: - "Unlock the power of data-dr…" at bounding box center [283, 202] width 264 height 17
click at [268, 197] on button "How to Sell Integration(s)" at bounding box center [285, 203] width 264 height 14
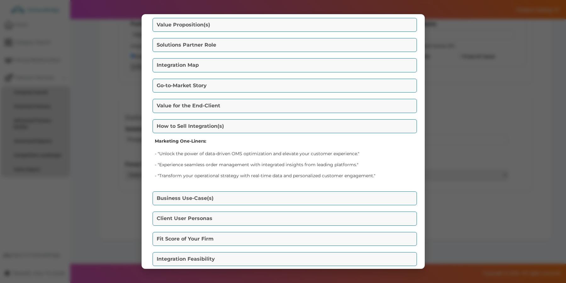
scroll to position [27, 0]
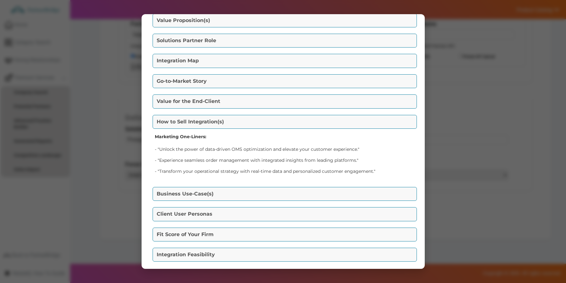
click at [250, 187] on button "Business Use-Case(s)" at bounding box center [285, 194] width 264 height 14
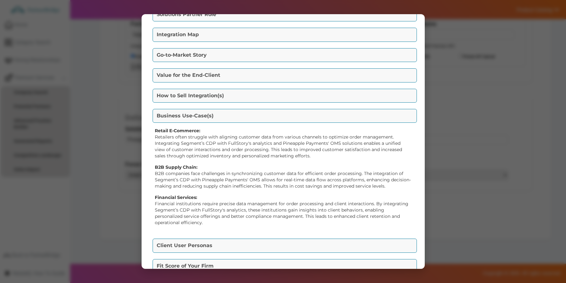
scroll to position [53, 0]
click at [165, 130] on strong "Retail E-Commerce:" at bounding box center [178, 131] width 46 height 6
click at [167, 167] on strong "B2B Supply Chain:" at bounding box center [176, 168] width 43 height 6
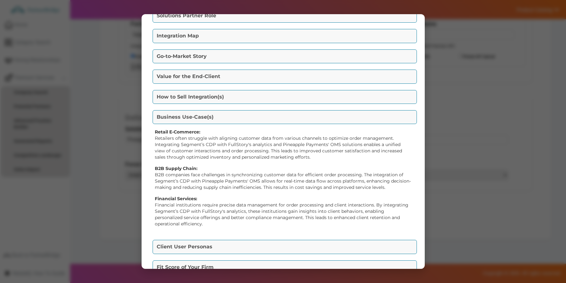
scroll to position [50, 0]
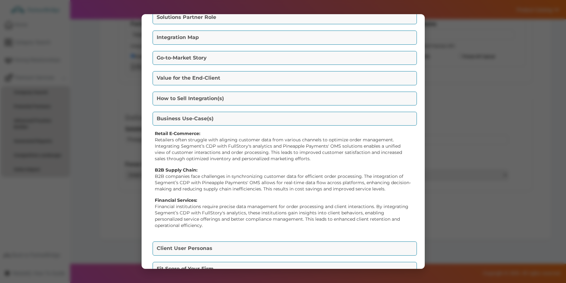
click at [174, 197] on strong "Financial Services:" at bounding box center [176, 200] width 42 height 6
drag, startPoint x: 174, startPoint y: 197, endPoint x: 184, endPoint y: 198, distance: 10.4
click at [184, 198] on strong "Financial Services:" at bounding box center [176, 200] width 42 height 6
drag, startPoint x: 184, startPoint y: 198, endPoint x: 186, endPoint y: 201, distance: 3.6
click at [184, 198] on strong "Financial Services:" at bounding box center [176, 200] width 42 height 6
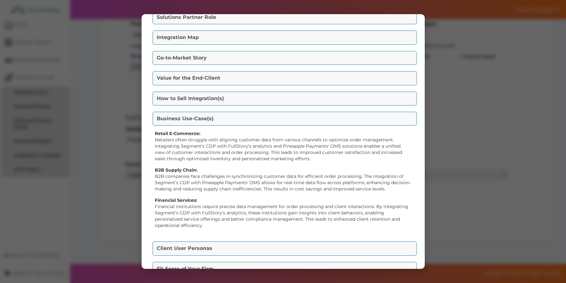
click at [257, 122] on button "Business Use-Case(s)" at bounding box center [285, 119] width 264 height 14
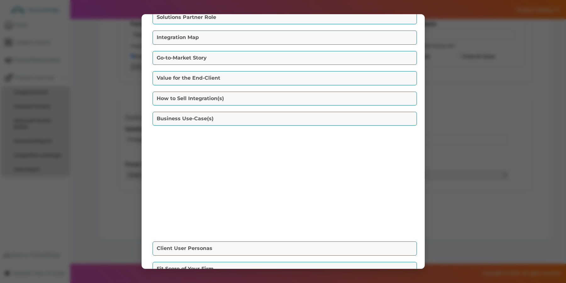
scroll to position [4, 0]
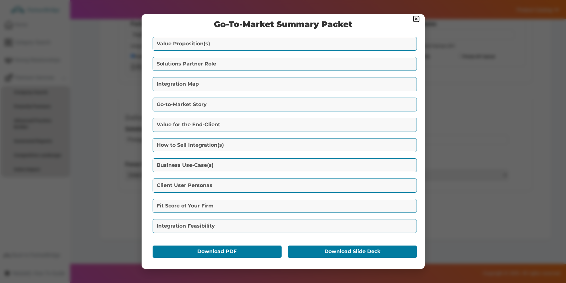
click at [253, 183] on button "Client User Personas" at bounding box center [285, 185] width 264 height 14
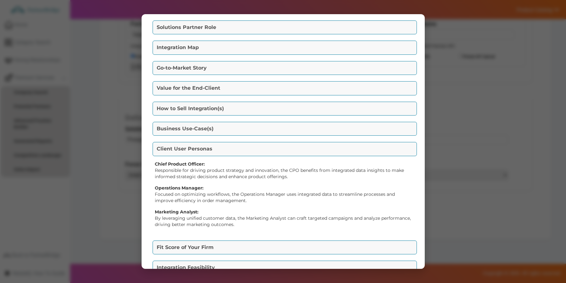
scroll to position [41, 0]
click at [242, 249] on button "Fit Score of Your Firm" at bounding box center [285, 247] width 264 height 14
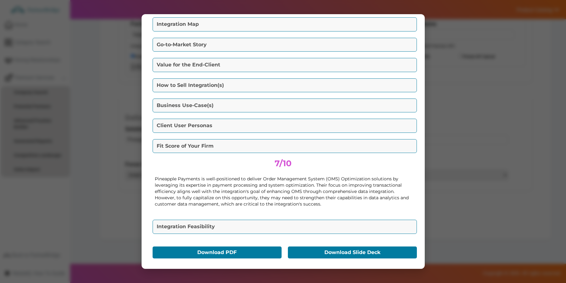
scroll to position [64, 0]
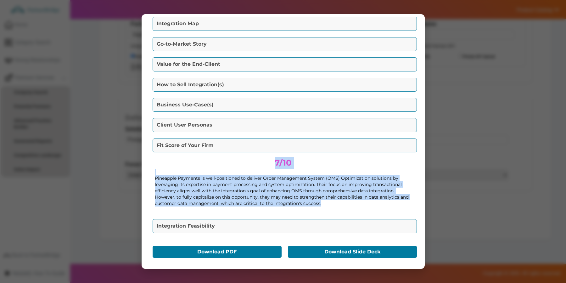
drag, startPoint x: 273, startPoint y: 163, endPoint x: 343, endPoint y: 206, distance: 81.9
click at [343, 205] on div "7/10 Pineapple Payments is well-positioned to deliver Order Management System (…" at bounding box center [283, 184] width 264 height 60
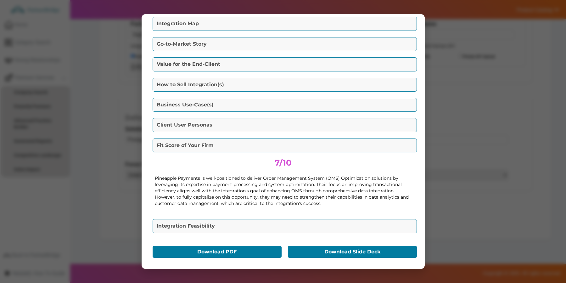
click at [343, 204] on p "Pineapple Payments is well-positioned to deliver Order Management System (OMS) …" at bounding box center [283, 190] width 257 height 31
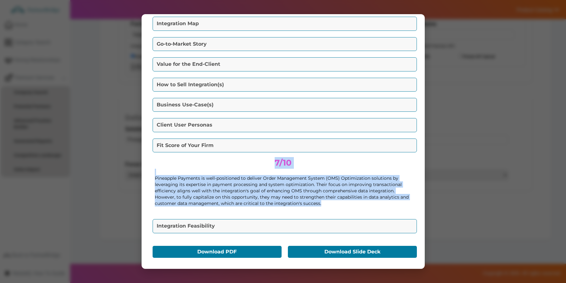
drag, startPoint x: 337, startPoint y: 203, endPoint x: 262, endPoint y: 161, distance: 86.2
click at [262, 161] on div "7/10 Pineapple Payments is well-positioned to deliver Order Management System (…" at bounding box center [283, 184] width 264 height 60
click at [262, 161] on center "7/10" at bounding box center [283, 163] width 257 height 12
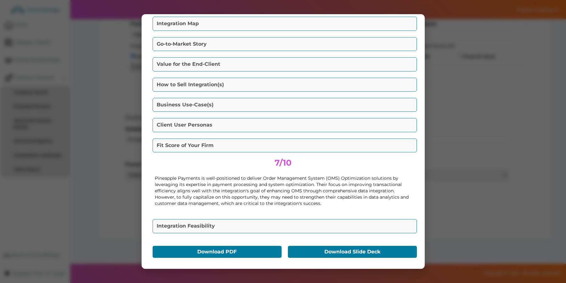
click at [260, 223] on button "Integration Feasibility" at bounding box center [285, 226] width 264 height 14
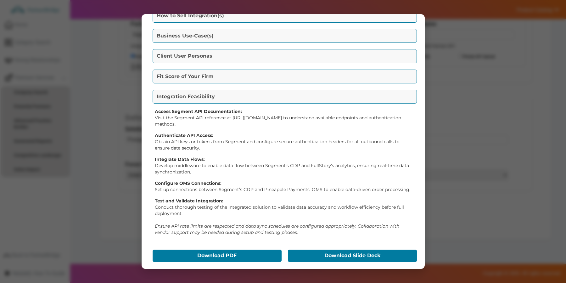
scroll to position [137, 0]
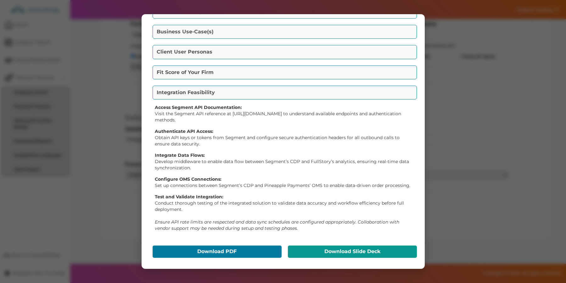
click at [332, 250] on button "Download Slide Deck" at bounding box center [352, 251] width 129 height 12
click at [378, 154] on div "Integrate Data Flows: Develop middleware to enable data flow between Segment’s …" at bounding box center [283, 161] width 257 height 19
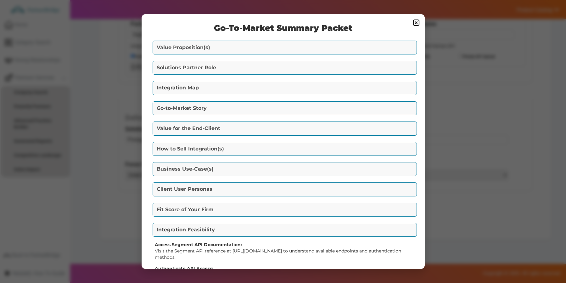
click at [416, 21] on img at bounding box center [416, 23] width 8 height 8
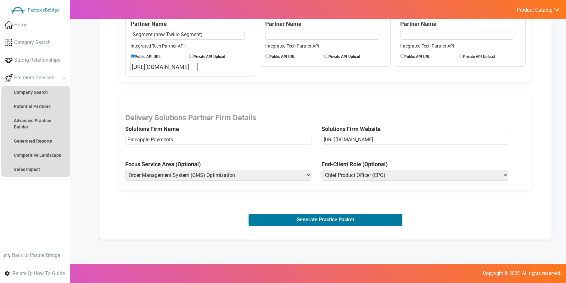
drag, startPoint x: 435, startPoint y: 60, endPoint x: 431, endPoint y: 59, distance: 3.8
click at [435, 60] on fieldset "Partner 3 (Optional) Partner Name Integrated Tech Partner API: Public API URL P…" at bounding box center [460, 37] width 131 height 60
click at [39, 23] on link "Home" at bounding box center [35, 25] width 70 height 16
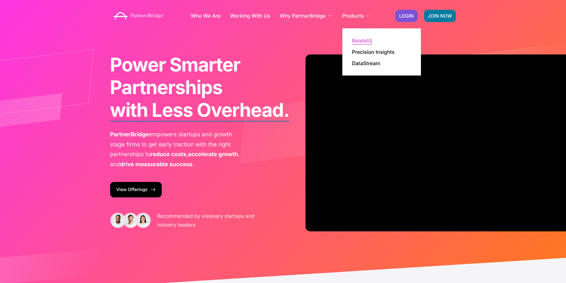
drag, startPoint x: 365, startPoint y: 38, endPoint x: 368, endPoint y: 40, distance: 3.2
click at [365, 38] on link "RelateIQ" at bounding box center [362, 40] width 20 height 5
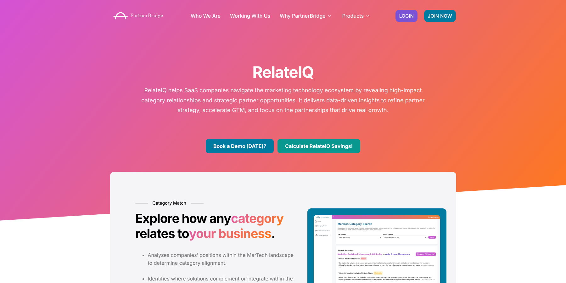
click at [334, 145] on link "Calculate RelateIQ Savings!" at bounding box center [318, 146] width 83 height 14
click at [312, 145] on link "Calculate RelateIQ Savings!" at bounding box center [318, 146] width 83 height 14
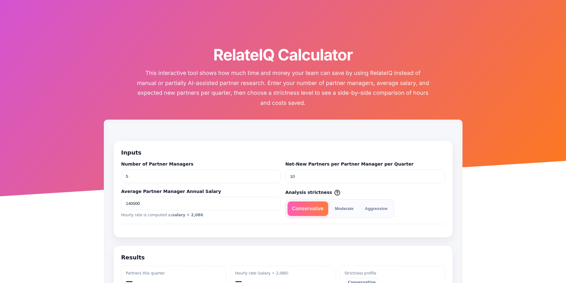
scroll to position [18, 0]
click at [286, 163] on label "Net-New Partners per Partner Manager per Quarter" at bounding box center [365, 163] width 160 height 7
click at [286, 169] on input "10" at bounding box center [365, 176] width 160 height 14
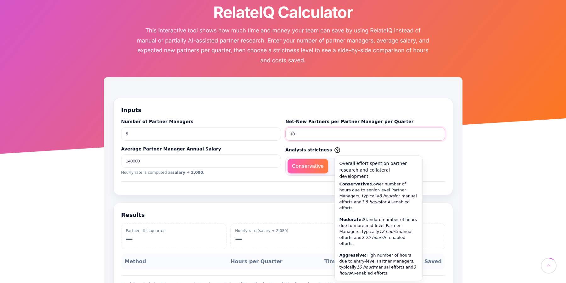
scroll to position [60, 0]
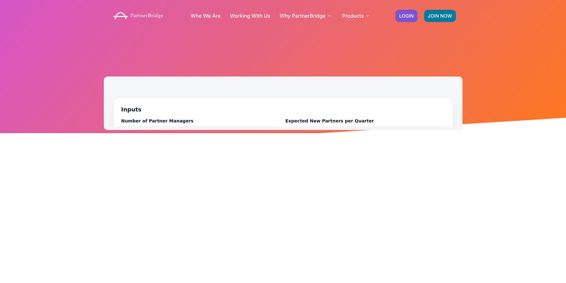
scroll to position [60, 0]
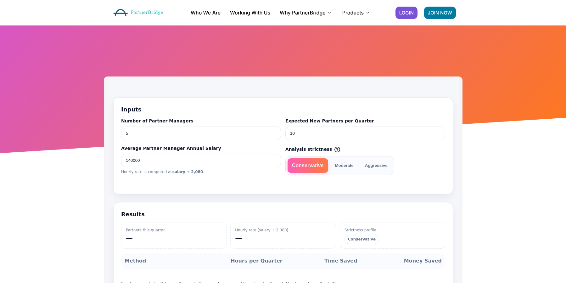
click at [349, 143] on div "Number of Partner Managers 5 Expected New Partners per Quarter 10 Average Partn…" at bounding box center [283, 146] width 324 height 57
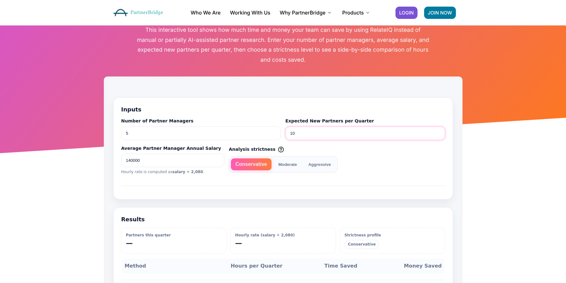
click at [355, 137] on input "10" at bounding box center [365, 133] width 160 height 14
click at [287, 149] on span "Analysis strictness Overall effort spent on partner research and collateral dev…" at bounding box center [282, 149] width 109 height 9
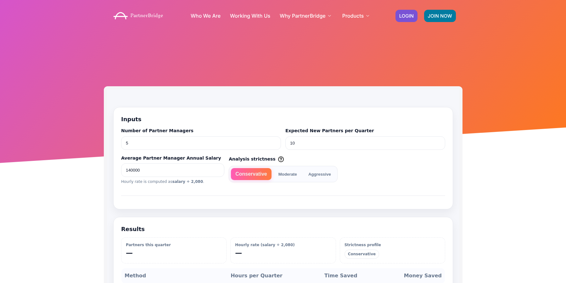
scroll to position [60, 0]
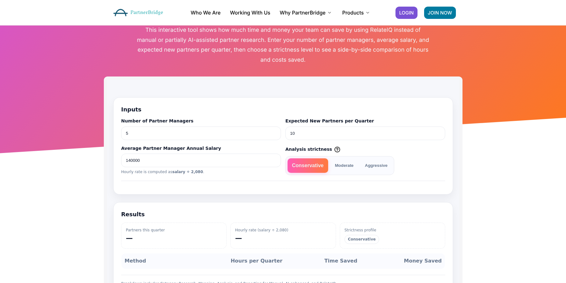
click at [93, 94] on div at bounding box center [283, 198] width 566 height 251
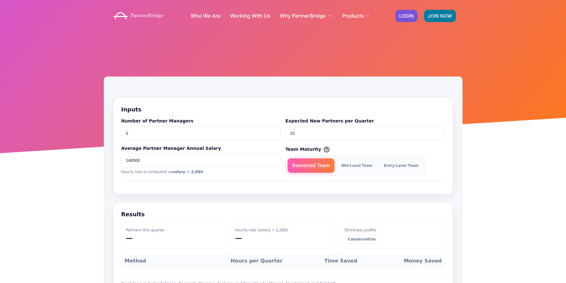
scroll to position [82, 0]
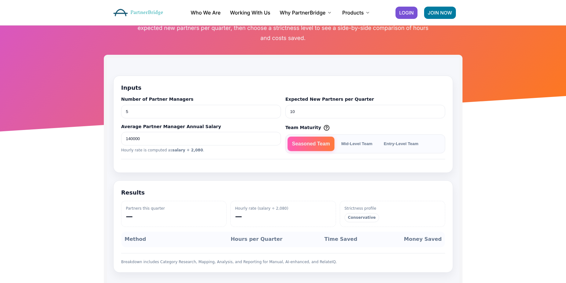
click at [348, 140] on button "Mid-Level Team" at bounding box center [356, 143] width 40 height 14
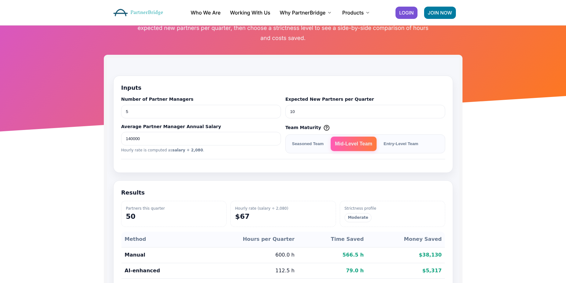
click at [398, 142] on button "Entry-Level Team" at bounding box center [400, 143] width 43 height 14
click at [324, 141] on button "Seasoned Team" at bounding box center [307, 143] width 41 height 14
click at [347, 141] on button "Mid-Level Team" at bounding box center [356, 143] width 40 height 14
click at [389, 139] on button "Entry-Level Team" at bounding box center [400, 143] width 43 height 14
click at [317, 141] on button "Seasoned Team" at bounding box center [307, 143] width 41 height 14
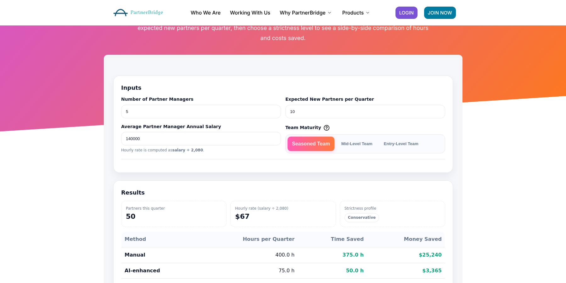
click at [353, 141] on button "Mid-Level Team" at bounding box center [356, 143] width 40 height 14
click at [375, 141] on button "Mid-Level Team" at bounding box center [353, 143] width 46 height 14
click at [385, 141] on button "Entry-Level Team" at bounding box center [400, 143] width 43 height 14
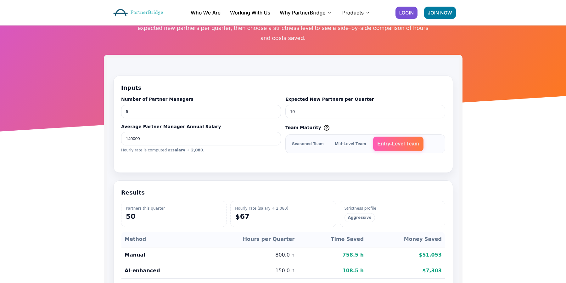
click at [317, 144] on button "Seasoned Team" at bounding box center [307, 143] width 41 height 14
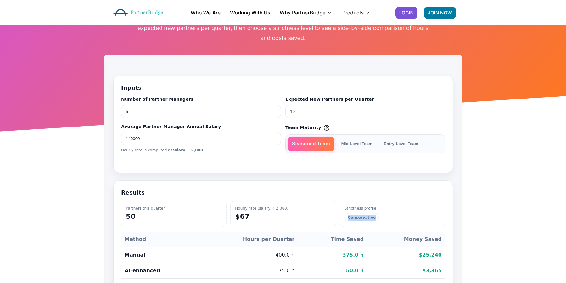
click at [359, 142] on button "Mid-Level Team" at bounding box center [356, 143] width 40 height 14
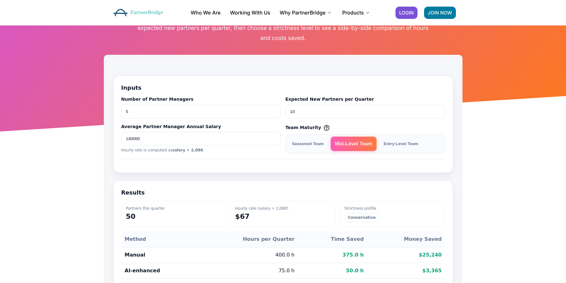
click at [360, 189] on h2 "Results" at bounding box center [283, 192] width 324 height 9
click at [389, 147] on button "Entry-Level Team" at bounding box center [400, 143] width 43 height 14
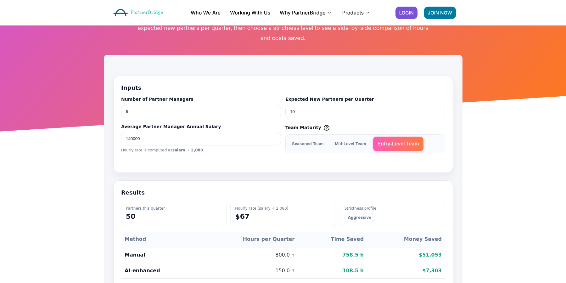
click at [389, 162] on section "Inputs Number of Partner Managers 5 Expected New Partners per Quarter 10 Averag…" at bounding box center [283, 123] width 340 height 97
click at [352, 141] on button "Mid-Level Team" at bounding box center [350, 143] width 40 height 14
click at [345, 221] on div "Moderate" at bounding box center [392, 216] width 96 height 11
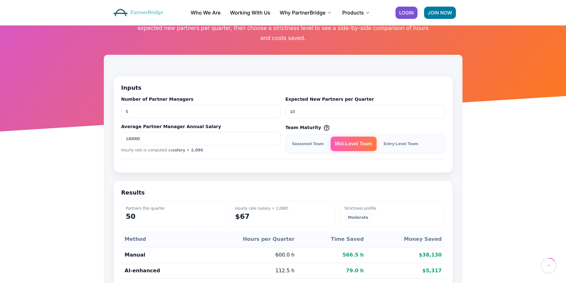
scroll to position [81, 0]
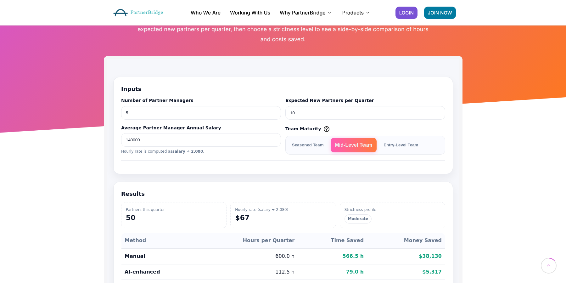
click at [351, 210] on div "Strictness profile" at bounding box center [392, 210] width 96 height 6
drag, startPoint x: 351, startPoint y: 210, endPoint x: 379, endPoint y: 210, distance: 28.3
click at [379, 210] on div "Strictness profile" at bounding box center [392, 210] width 96 height 6
copy div "Strictness profile"
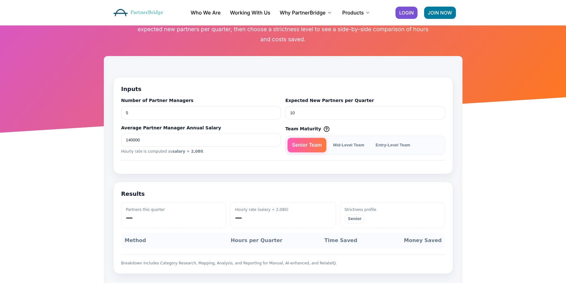
click at [352, 144] on button "Mid-Level Team" at bounding box center [348, 145] width 40 height 14
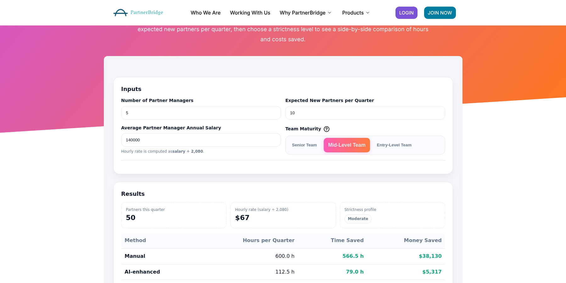
click at [307, 142] on button "Senior Team" at bounding box center [304, 145] width 34 height 14
click at [357, 143] on button "Mid-Level Team" at bounding box center [348, 145] width 40 height 14
click at [391, 144] on button "Entry-Level Team" at bounding box center [393, 145] width 43 height 14
click at [314, 142] on button "Senior Team" at bounding box center [304, 145] width 34 height 14
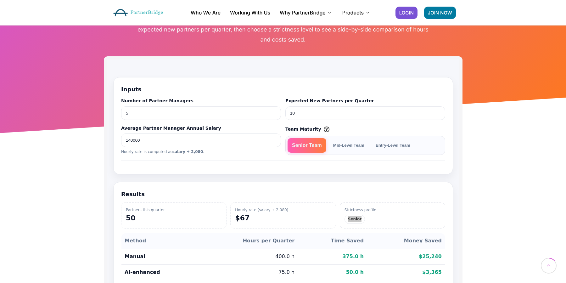
scroll to position [77, 0]
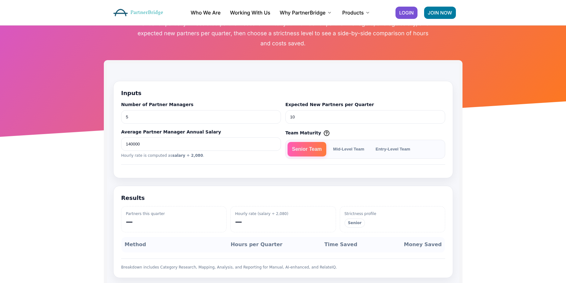
click at [388, 142] on button "Entry-Level Team" at bounding box center [392, 149] width 43 height 14
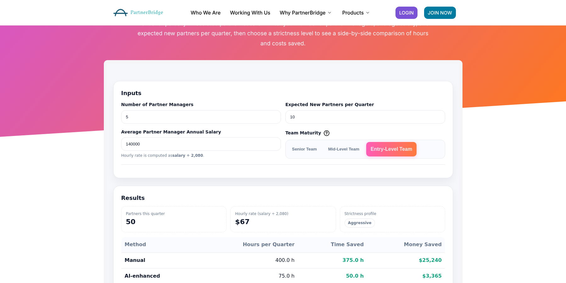
drag, startPoint x: 20, startPoint y: 7, endPoint x: -9, endPoint y: -9, distance: 33.1
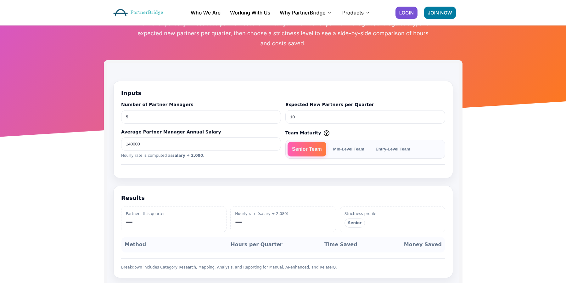
click at [351, 154] on button "Mid-Level Team" at bounding box center [348, 149] width 40 height 14
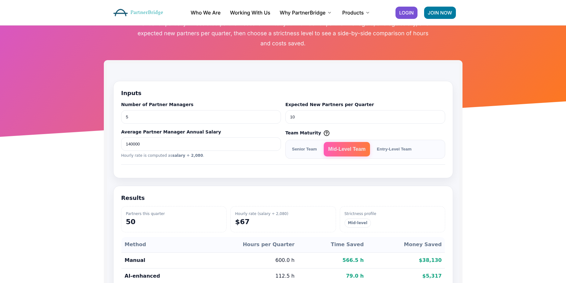
click at [382, 147] on button "Entry-Level Team" at bounding box center [393, 149] width 43 height 14
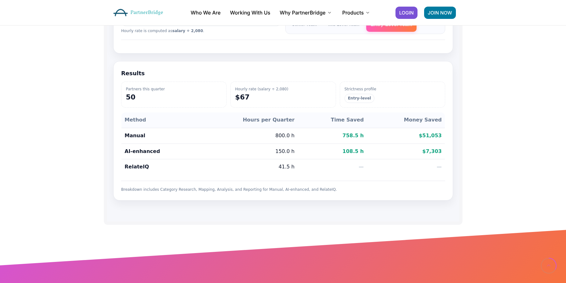
scroll to position [184, 0]
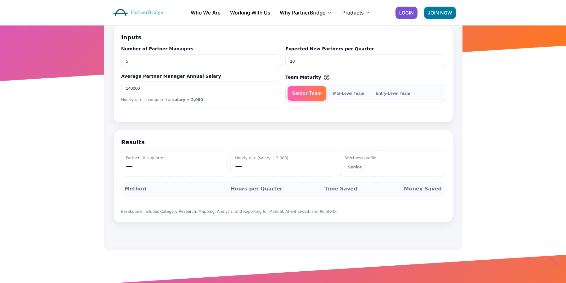
scroll to position [130, 0]
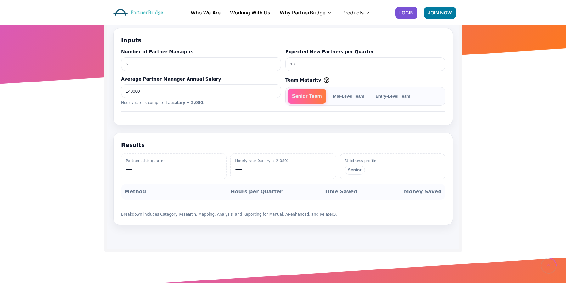
click at [352, 98] on button "Mid-Level Team" at bounding box center [348, 96] width 40 height 14
click at [358, 94] on button "Mid-Level Team" at bounding box center [348, 96] width 40 height 14
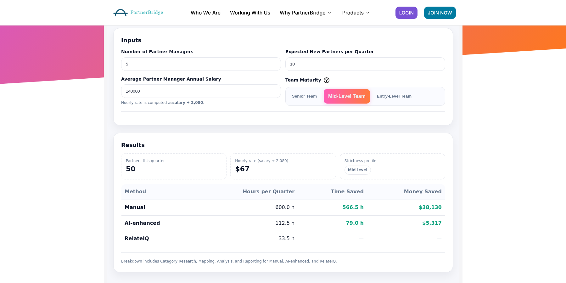
click at [317, 96] on button "Senior Team" at bounding box center [304, 96] width 34 height 14
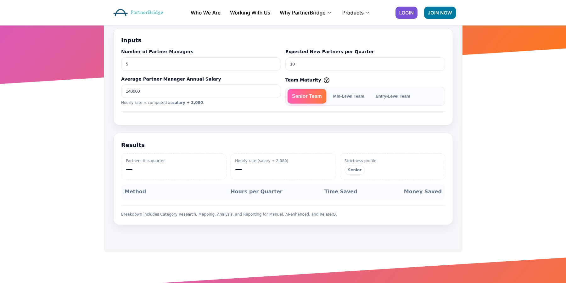
scroll to position [101, 0]
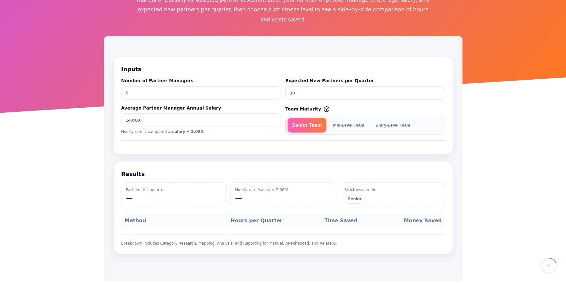
click at [358, 126] on button "Mid-Level Team" at bounding box center [348, 125] width 40 height 14
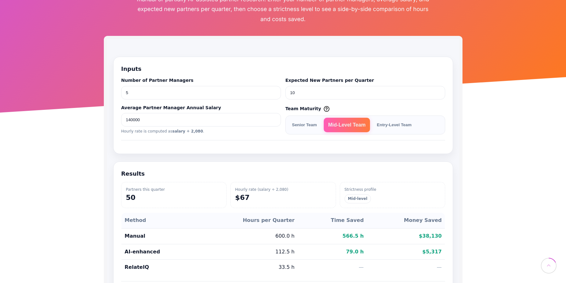
scroll to position [103, 0]
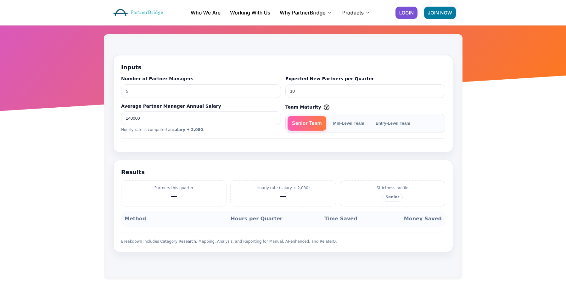
click at [358, 123] on button "Mid-Level Team" at bounding box center [348, 123] width 40 height 14
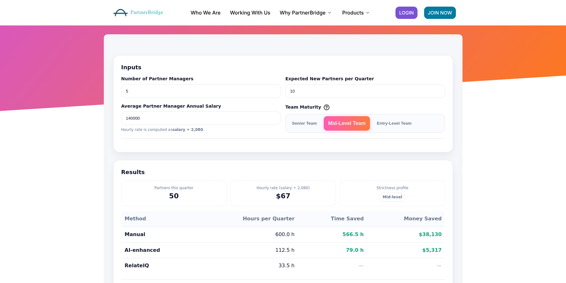
click at [402, 123] on button "Entry-Level Team" at bounding box center [393, 123] width 43 height 14
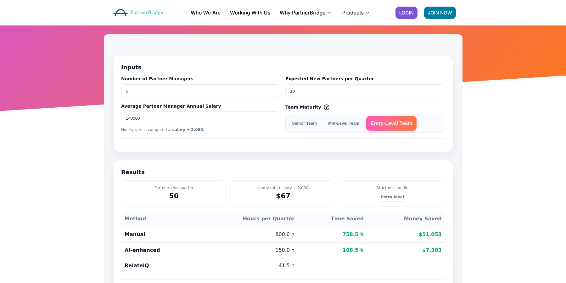
click at [292, 120] on button "Senior Team" at bounding box center [304, 123] width 34 height 14
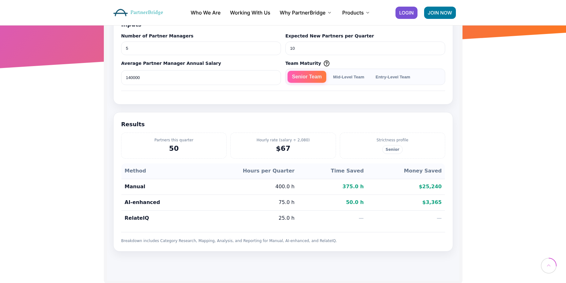
scroll to position [143, 0]
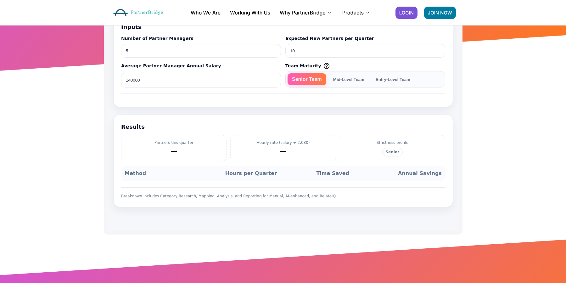
click at [349, 81] on button "Mid-Level Team" at bounding box center [348, 79] width 40 height 12
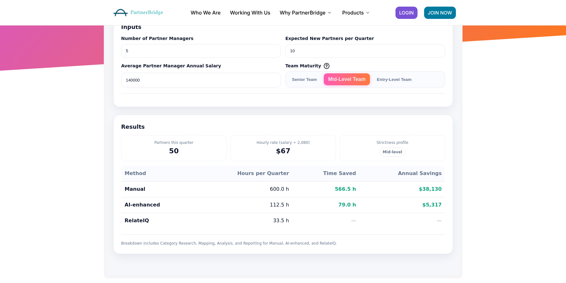
click at [323, 81] on div "Senior Team Mid-Level Team Entry-Level Team" at bounding box center [365, 79] width 160 height 16
click at [314, 80] on button "Senior Team" at bounding box center [304, 79] width 34 height 12
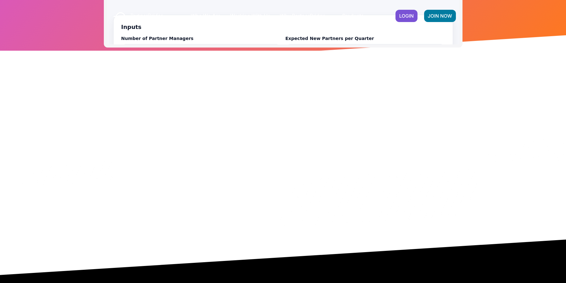
scroll to position [143, 0]
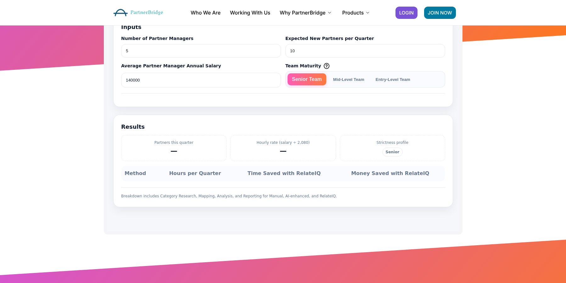
click at [356, 77] on button "Mid-Level Team" at bounding box center [348, 79] width 40 height 12
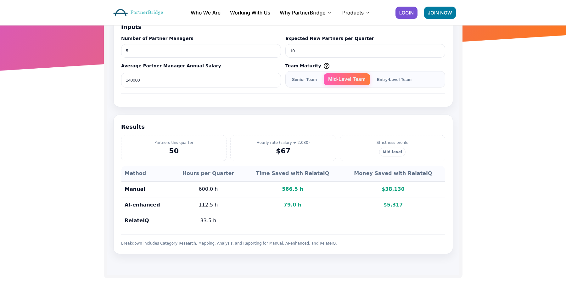
click at [390, 80] on button "Entry-Level Team" at bounding box center [393, 79] width 43 height 12
click at [336, 69] on span "Team Maturity Overall effort spent on partner research and collateral developme…" at bounding box center [365, 66] width 160 height 7
click at [342, 76] on button "Mid-Level Team" at bounding box center [343, 79] width 40 height 12
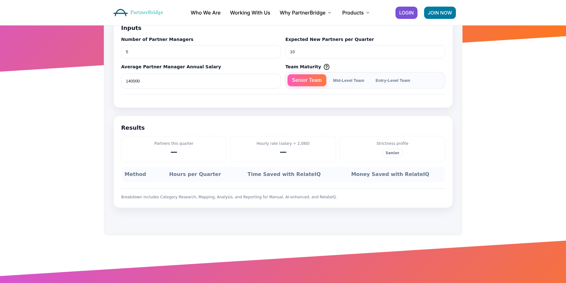
click at [345, 79] on button "Mid-Level Team" at bounding box center [348, 80] width 40 height 12
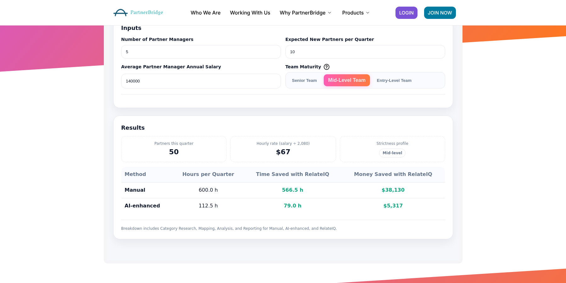
click at [391, 82] on button "Entry-Level Team" at bounding box center [393, 80] width 43 height 12
click at [310, 81] on button "Senior Team" at bounding box center [304, 80] width 34 height 12
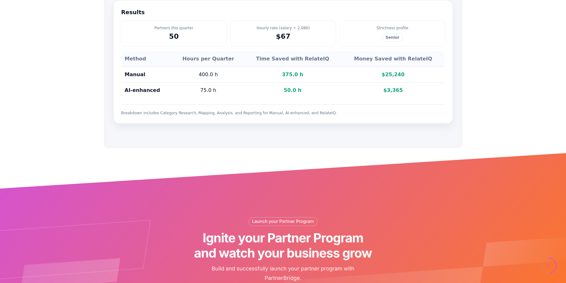
scroll to position [260, 0]
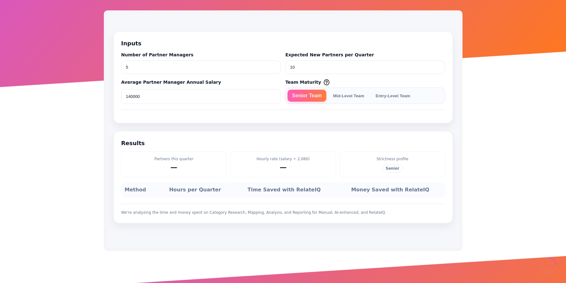
scroll to position [127, 0]
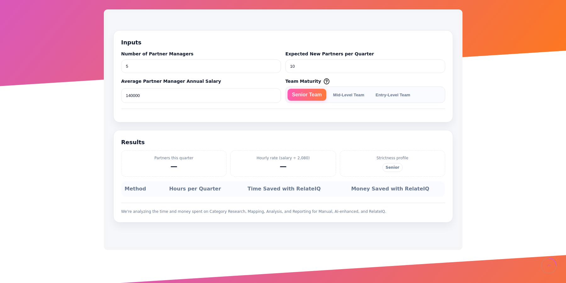
click at [353, 99] on button "Mid-Level Team" at bounding box center [348, 95] width 40 height 12
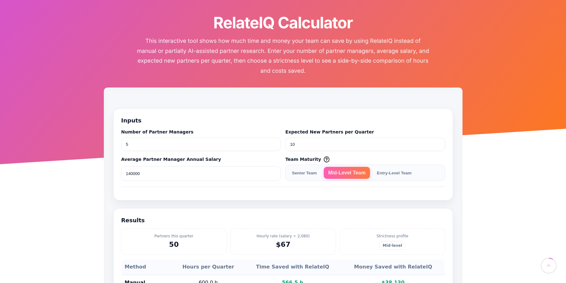
scroll to position [100, 0]
